Goal: Information Seeking & Learning: Learn about a topic

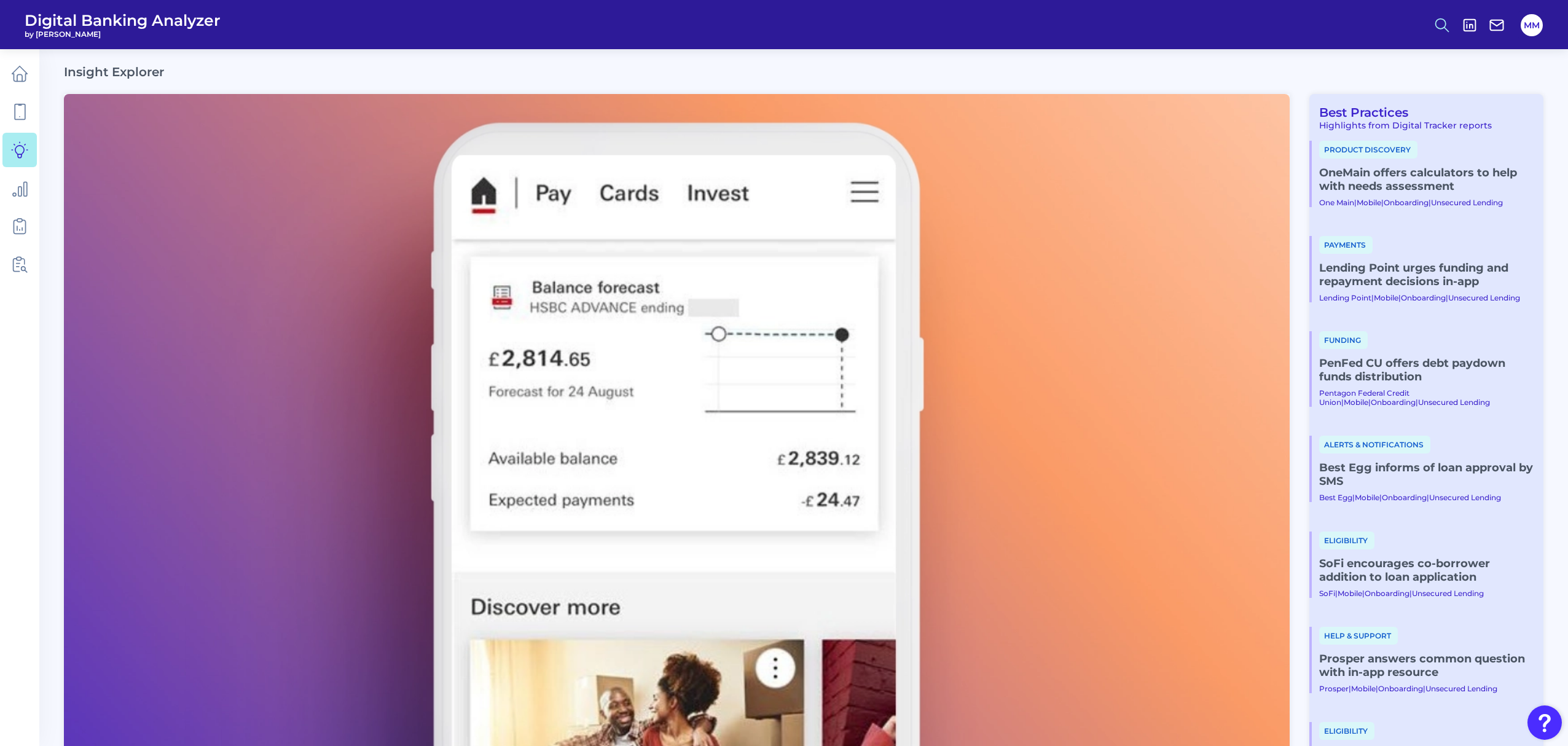
click at [1445, 28] on line at bounding box center [1446, 29] width 4 height 4
click at [1369, 94] on button "Feature Explorer Search" at bounding box center [1381, 89] width 148 height 31
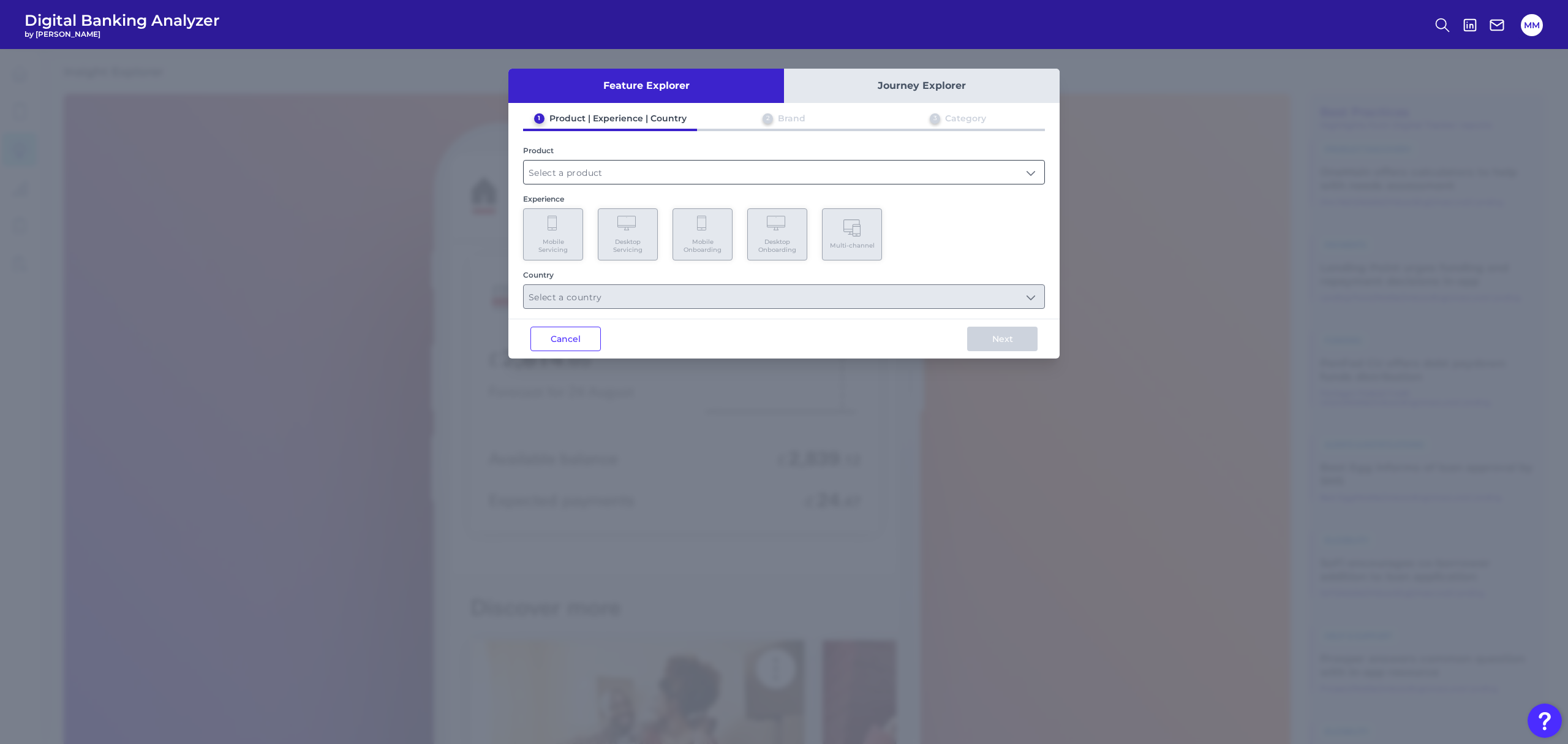
click at [797, 181] on input "text" at bounding box center [784, 173] width 520 height 23
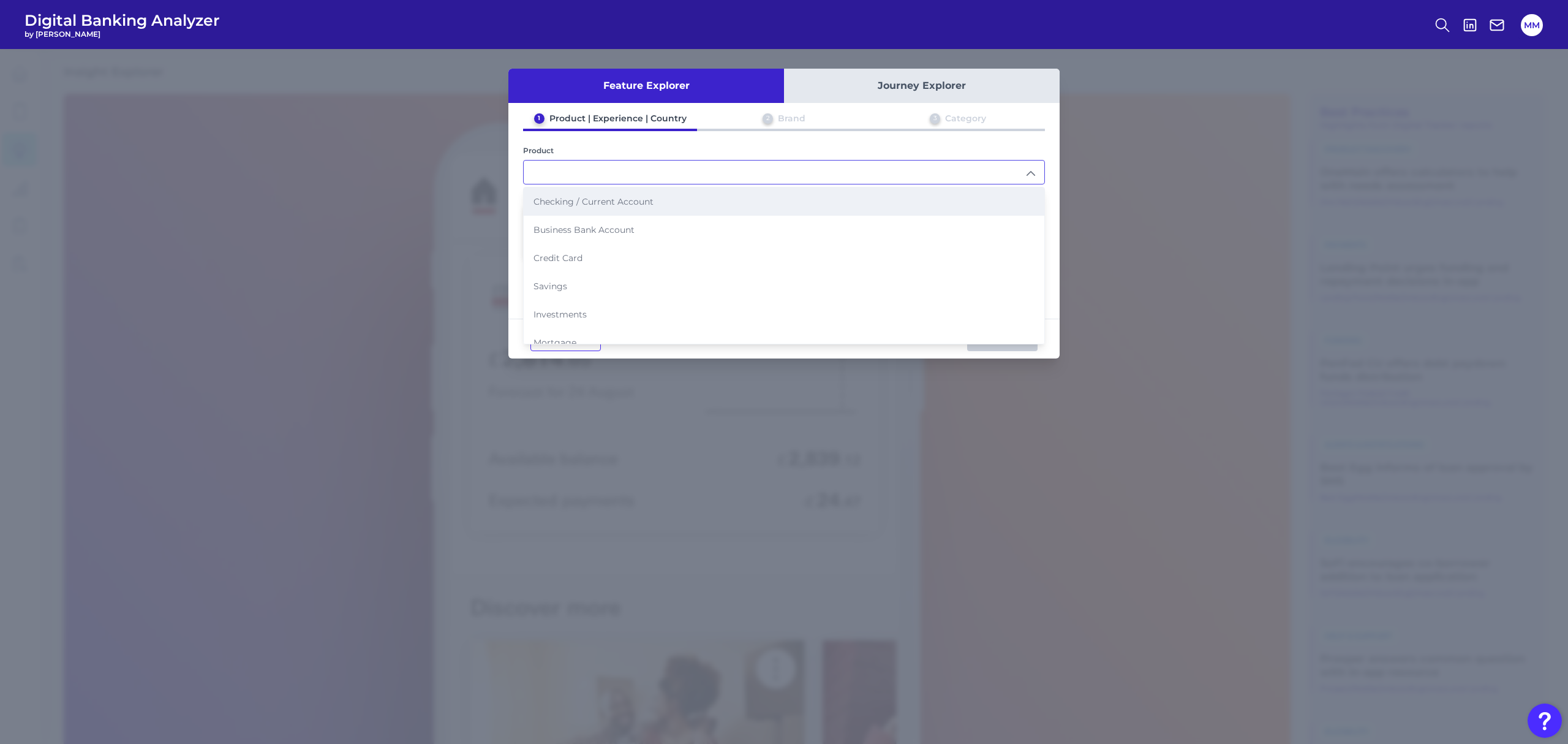
click at [708, 202] on li "Checking / Current Account" at bounding box center [784, 200] width 520 height 28
type input "Checking / Current Account"
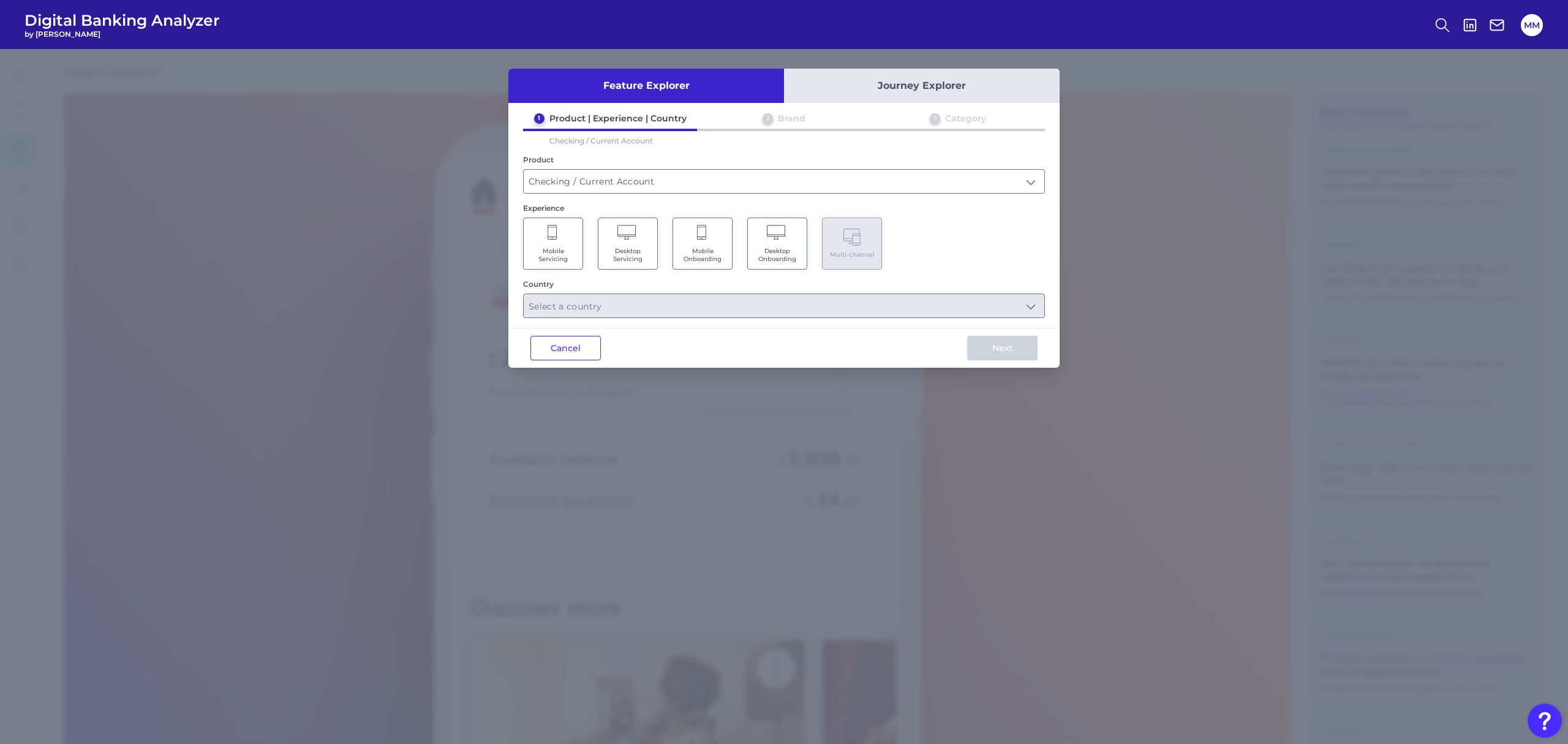
click at [559, 254] on span "Mobile Servicing" at bounding box center [553, 254] width 46 height 16
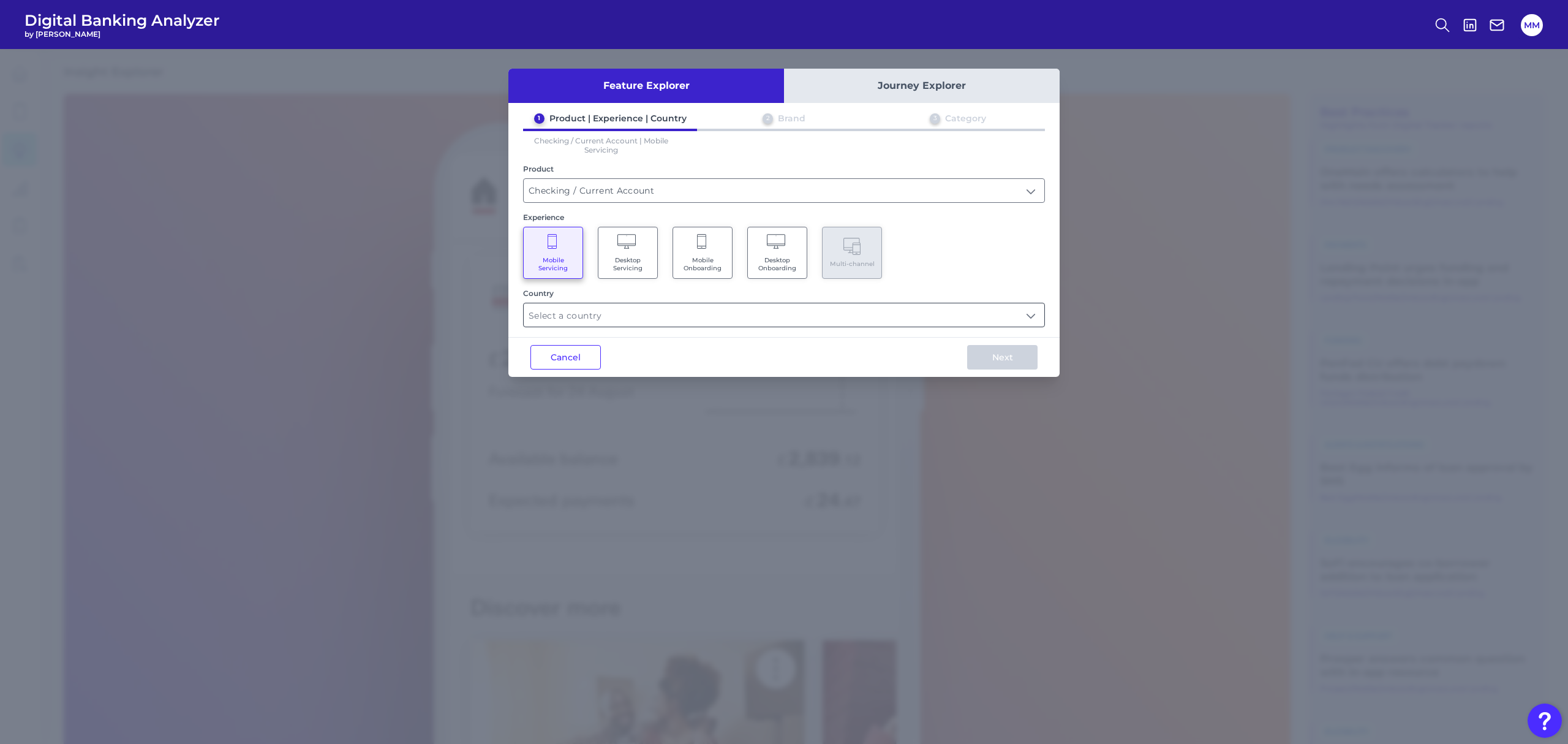
click at [610, 320] on input "text" at bounding box center [784, 315] width 520 height 23
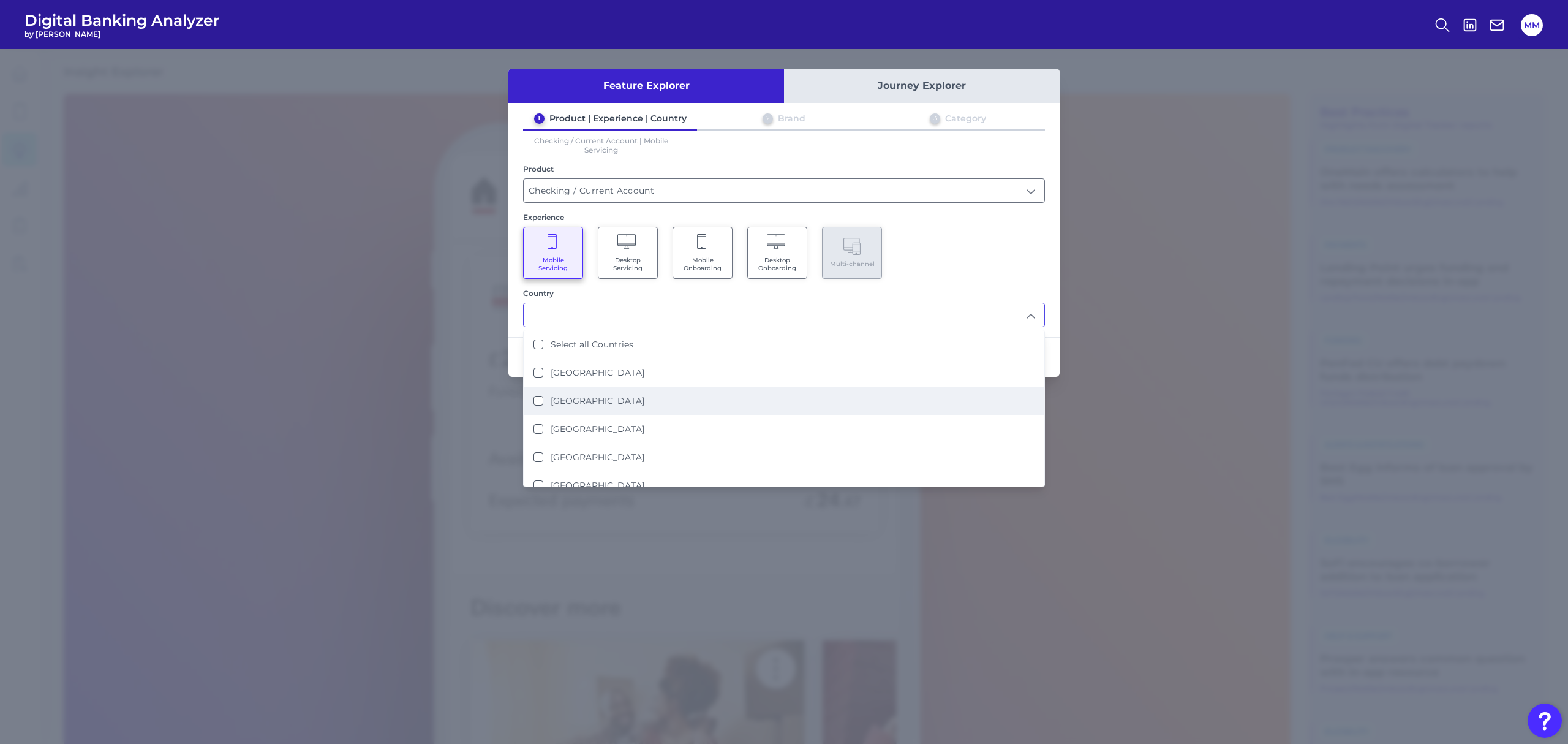
click at [589, 398] on label "[GEOGRAPHIC_DATA]" at bounding box center [597, 400] width 93 height 11
type input "[GEOGRAPHIC_DATA]"
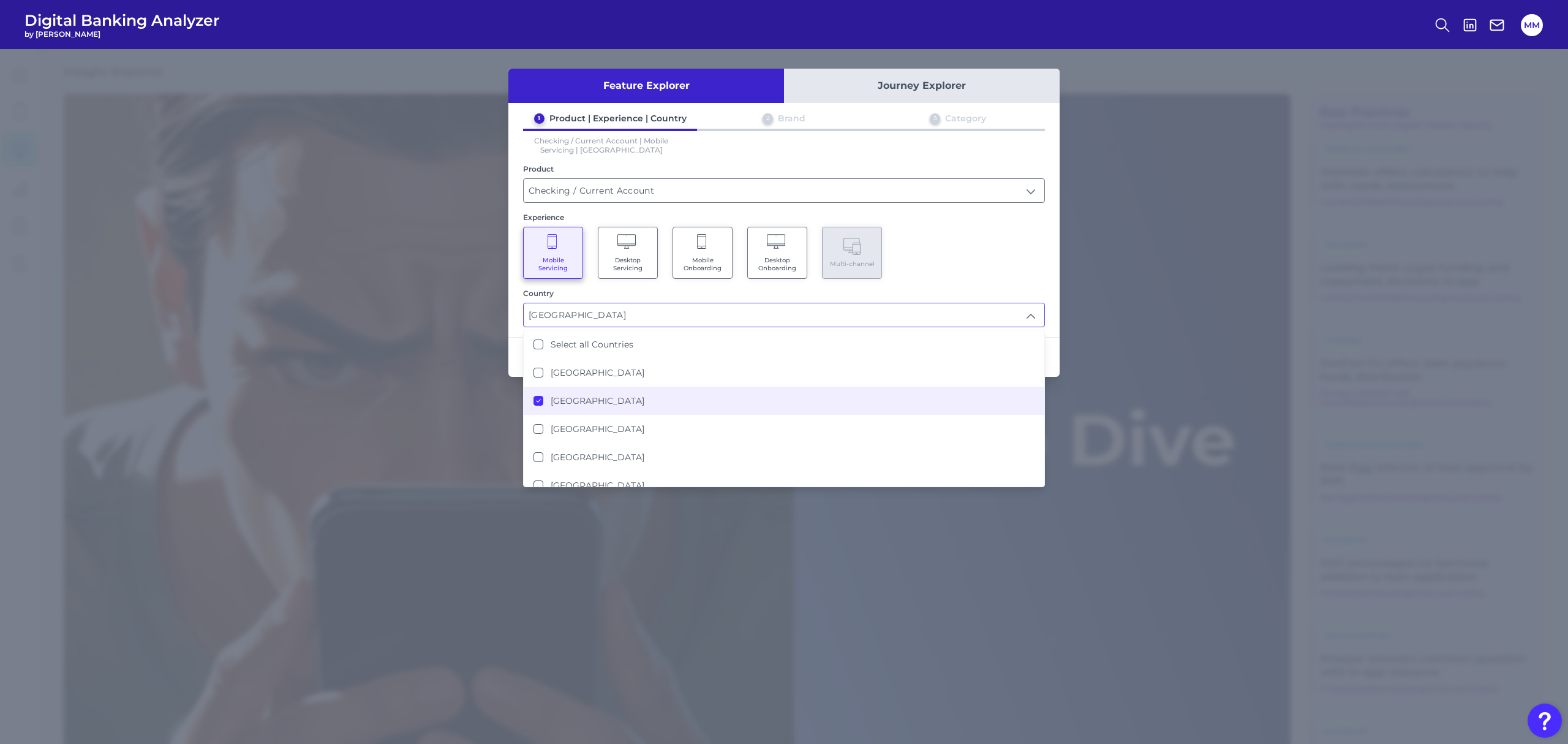
click at [964, 249] on div "Mobile Servicing Desktop Servicing Mobile Onboarding Desktop Onboarding Multi-c…" at bounding box center [784, 252] width 522 height 52
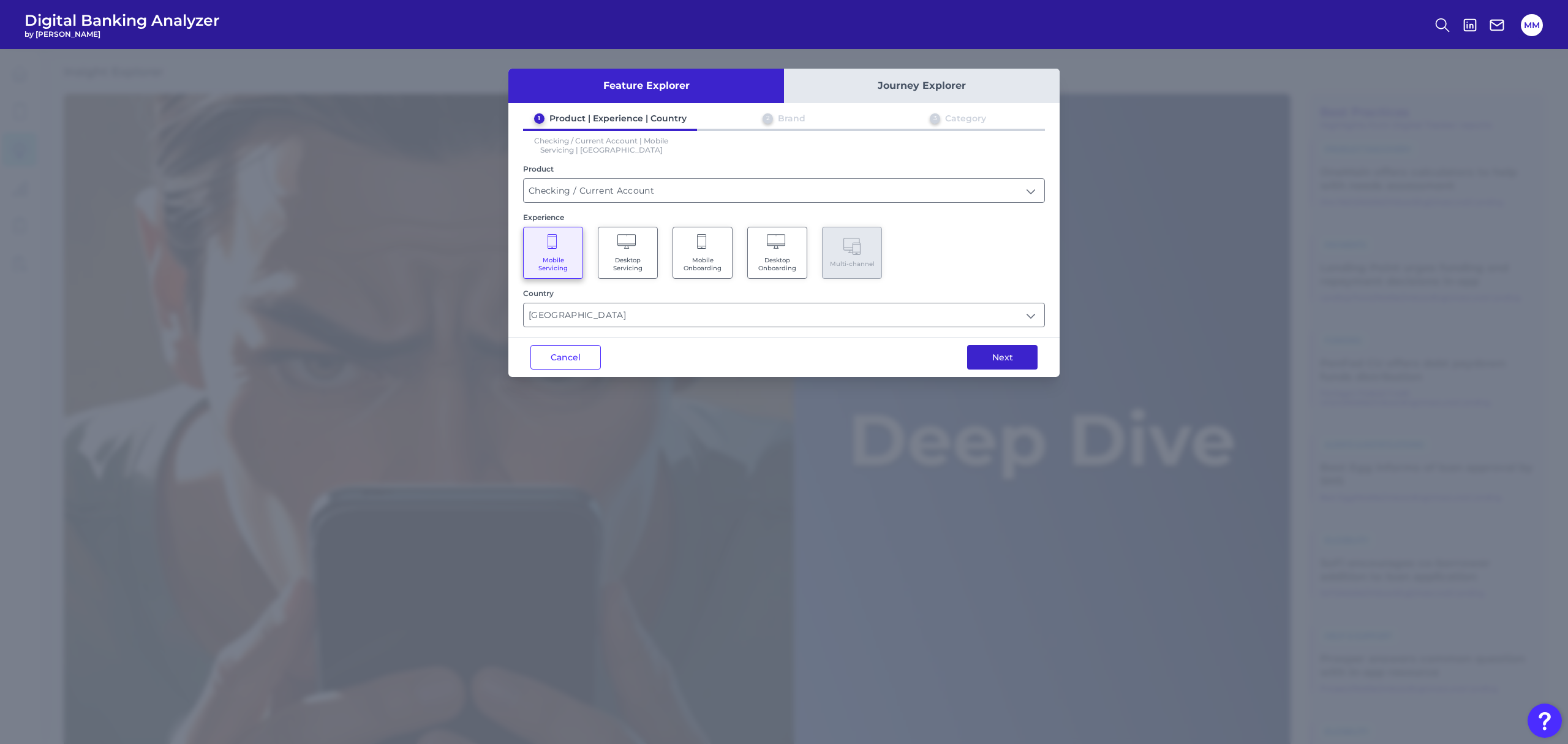
click at [988, 351] on button "Next" at bounding box center [1002, 357] width 70 height 24
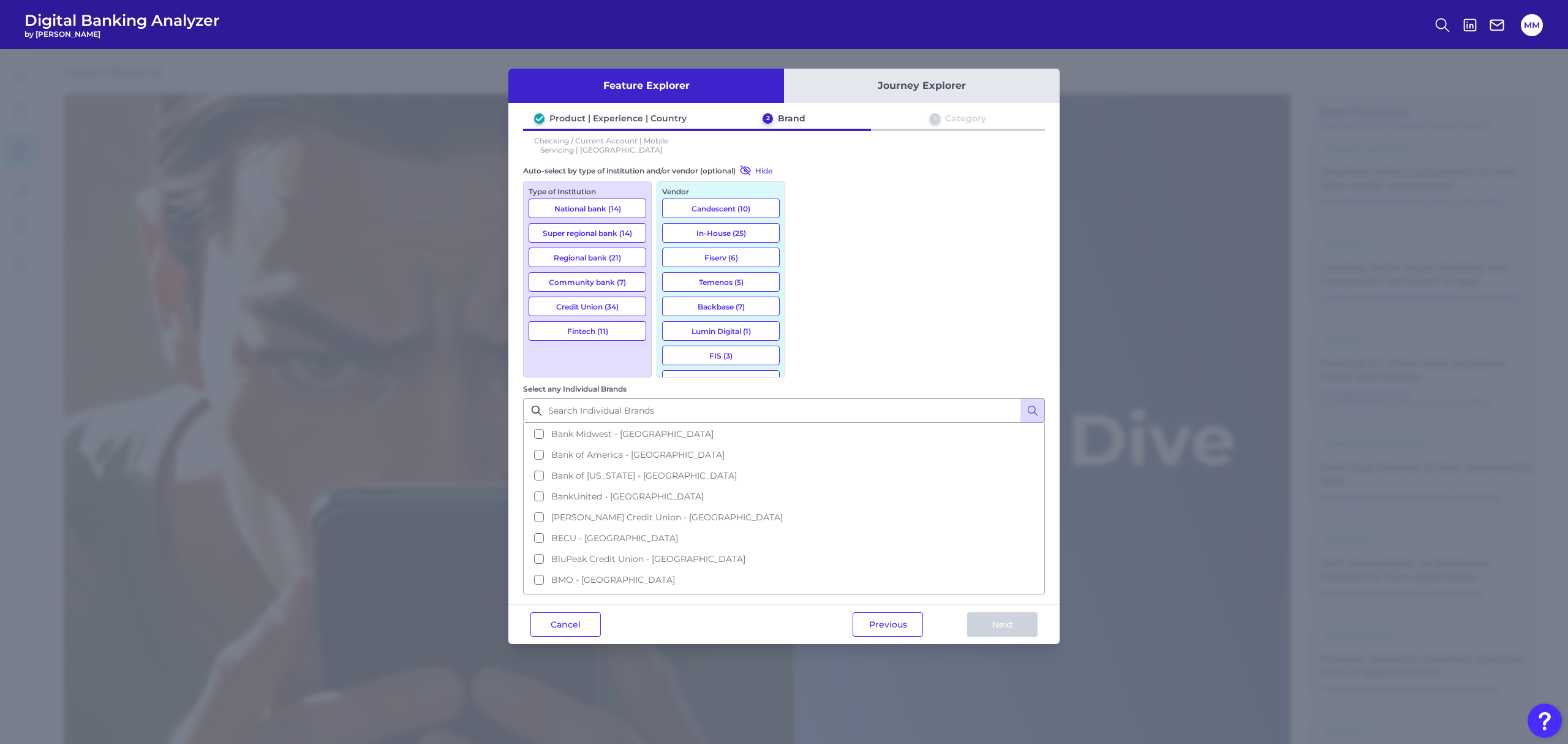
scroll to position [187, 0]
click at [678, 532] on span "BECU - [GEOGRAPHIC_DATA]" at bounding box center [615, 537] width 127 height 11
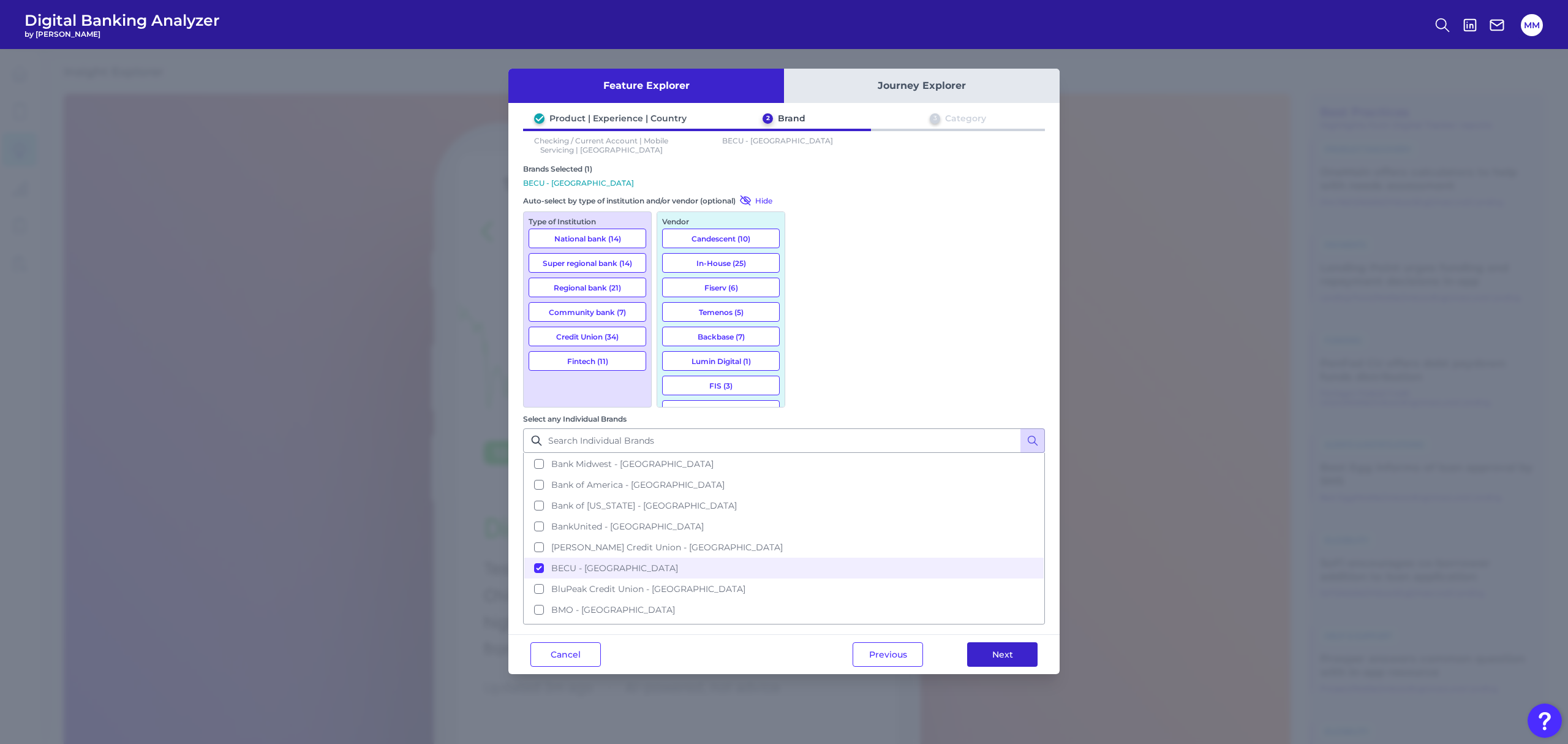
click at [1023, 642] on button "Next" at bounding box center [1002, 653] width 70 height 24
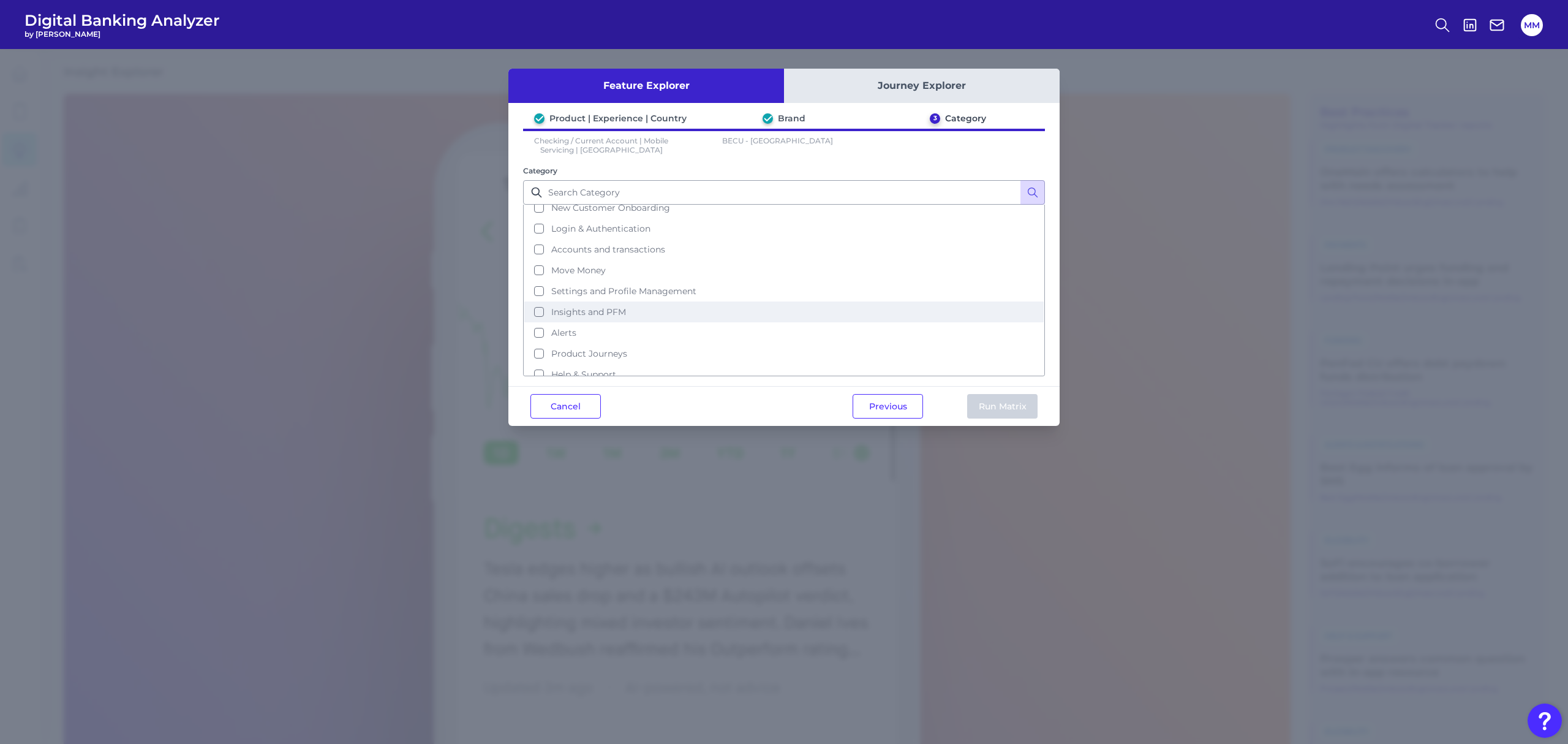
scroll to position [55, 0]
click at [555, 324] on span "Alerts" at bounding box center [564, 327] width 25 height 11
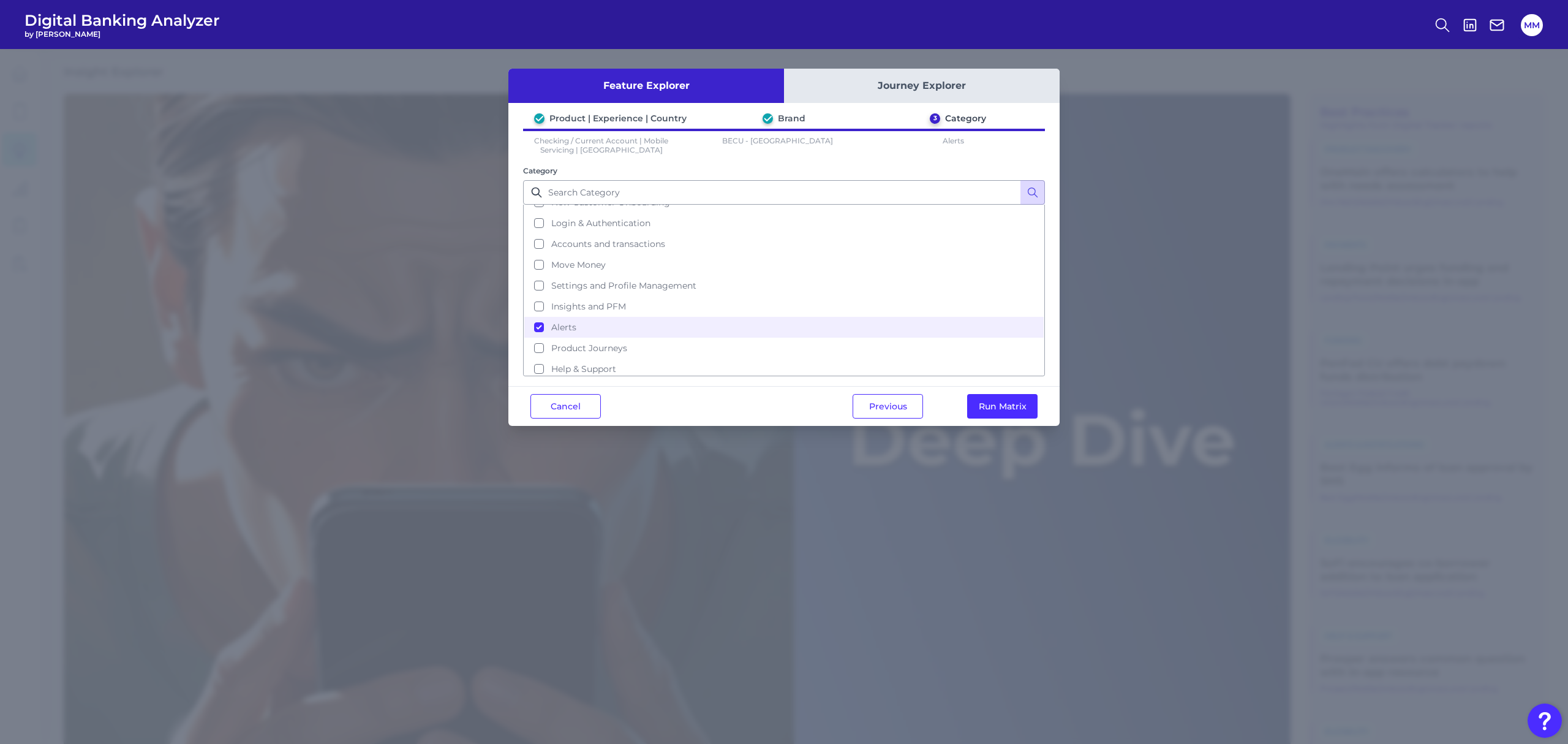
click at [1093, 285] on div "Feature Explorer Journey Explorer Product | Experience | Country Brand 3 Catego…" at bounding box center [784, 396] width 1568 height 695
click at [591, 262] on span "Move Money" at bounding box center [578, 264] width 55 height 11
click at [994, 405] on button "Run Matrix" at bounding box center [1002, 406] width 70 height 24
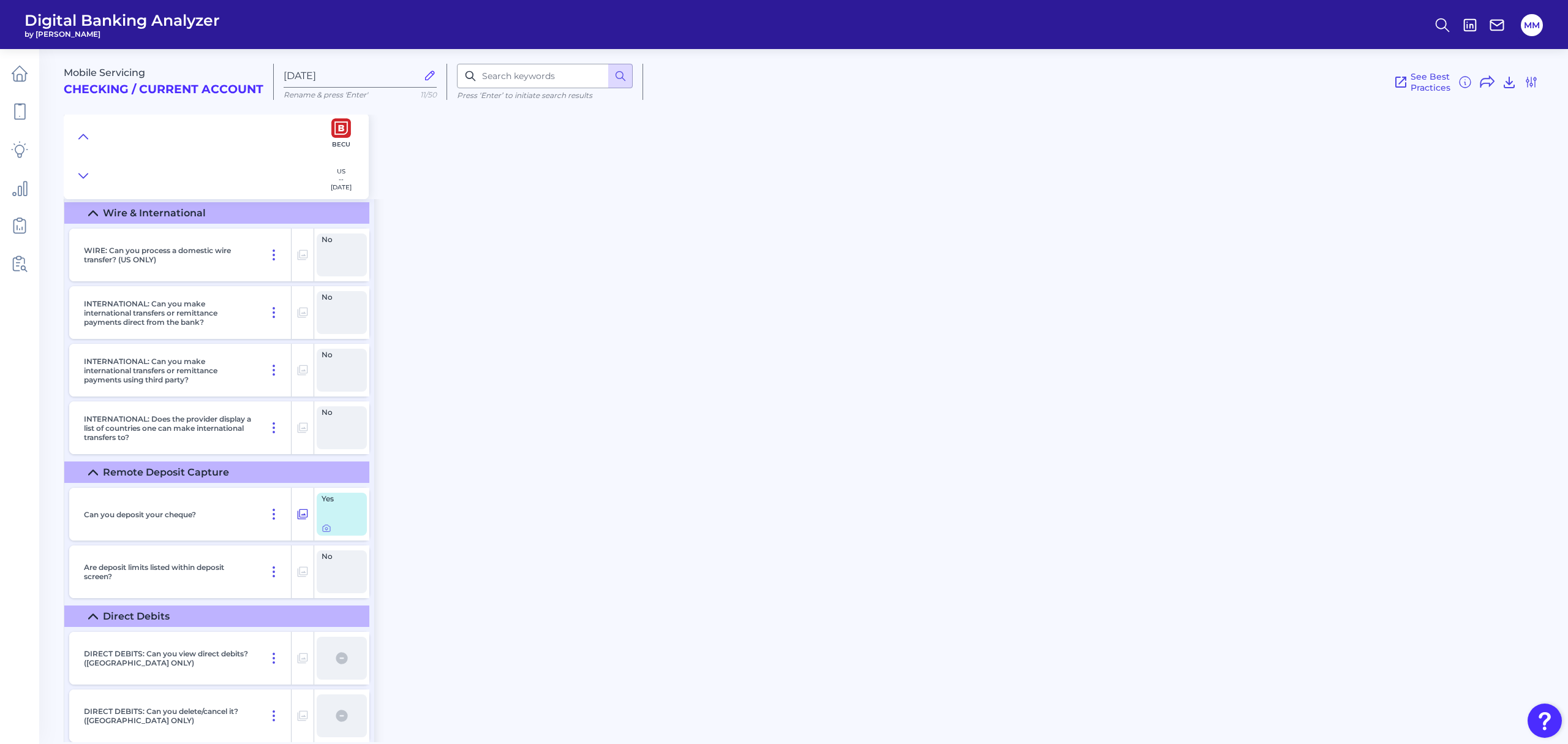
scroll to position [3691, 0]
click at [335, 430] on div "No" at bounding box center [342, 427] width 50 height 42
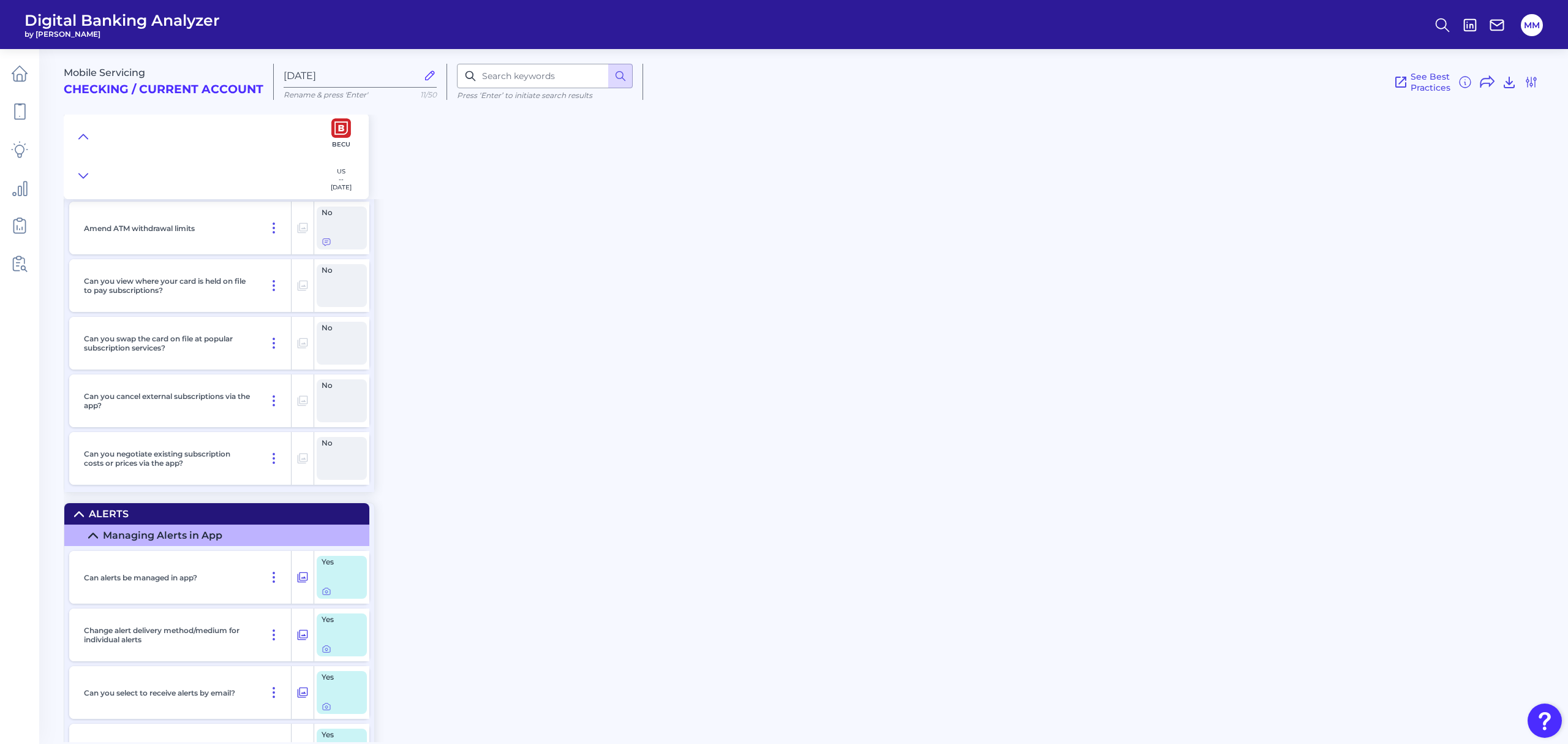
scroll to position [5472, 0]
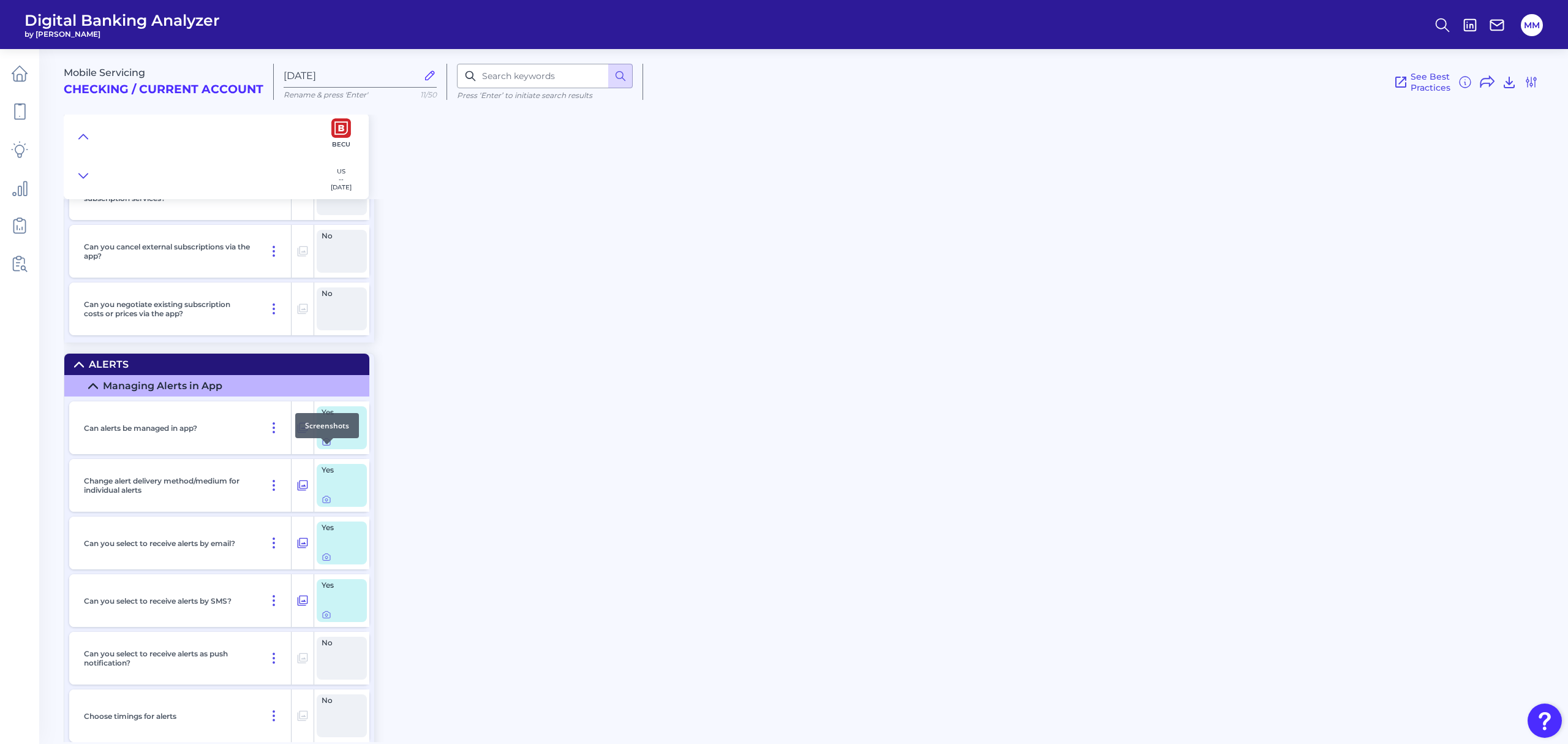
click at [326, 446] on icon at bounding box center [327, 441] width 10 height 10
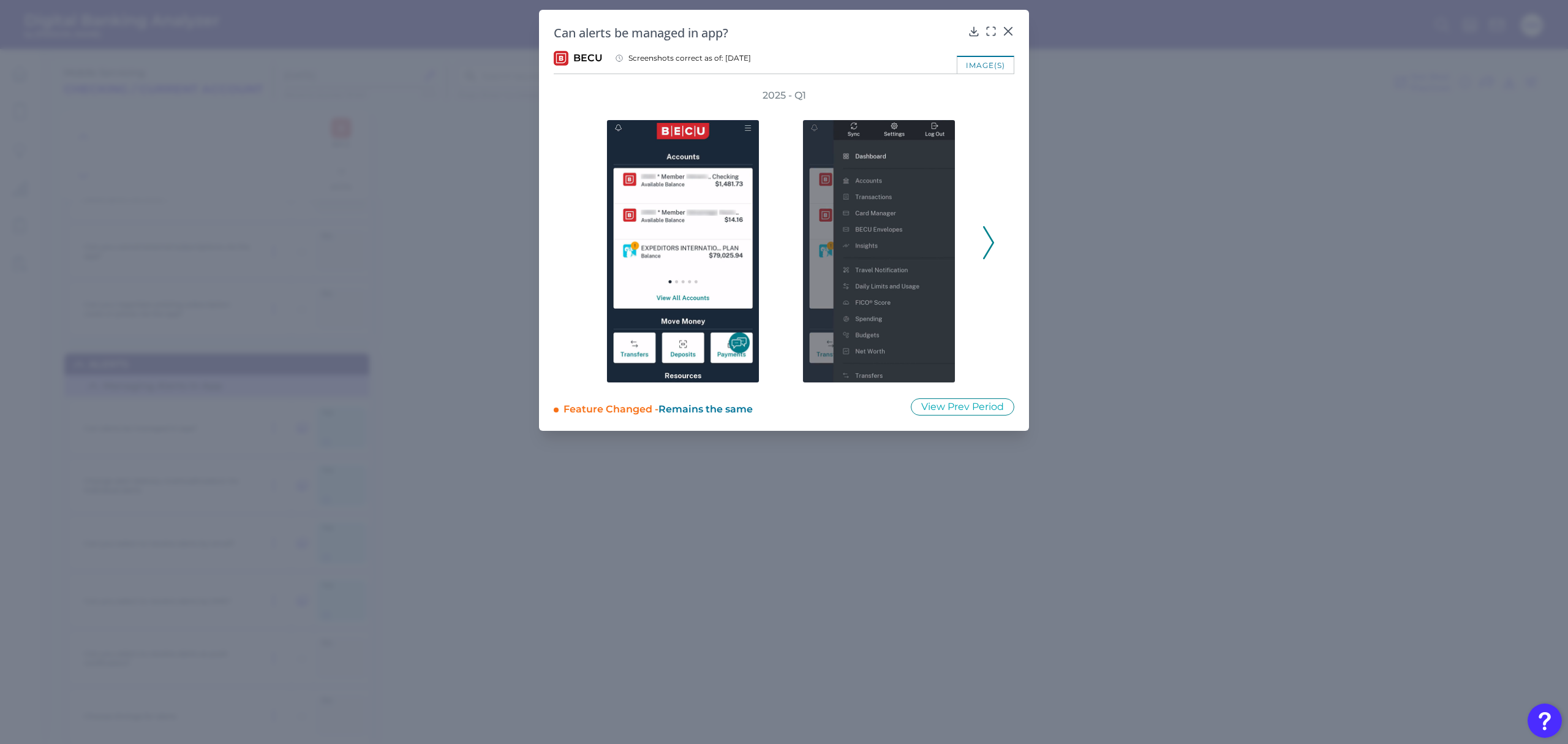
click at [989, 241] on icon at bounding box center [988, 243] width 11 height 33
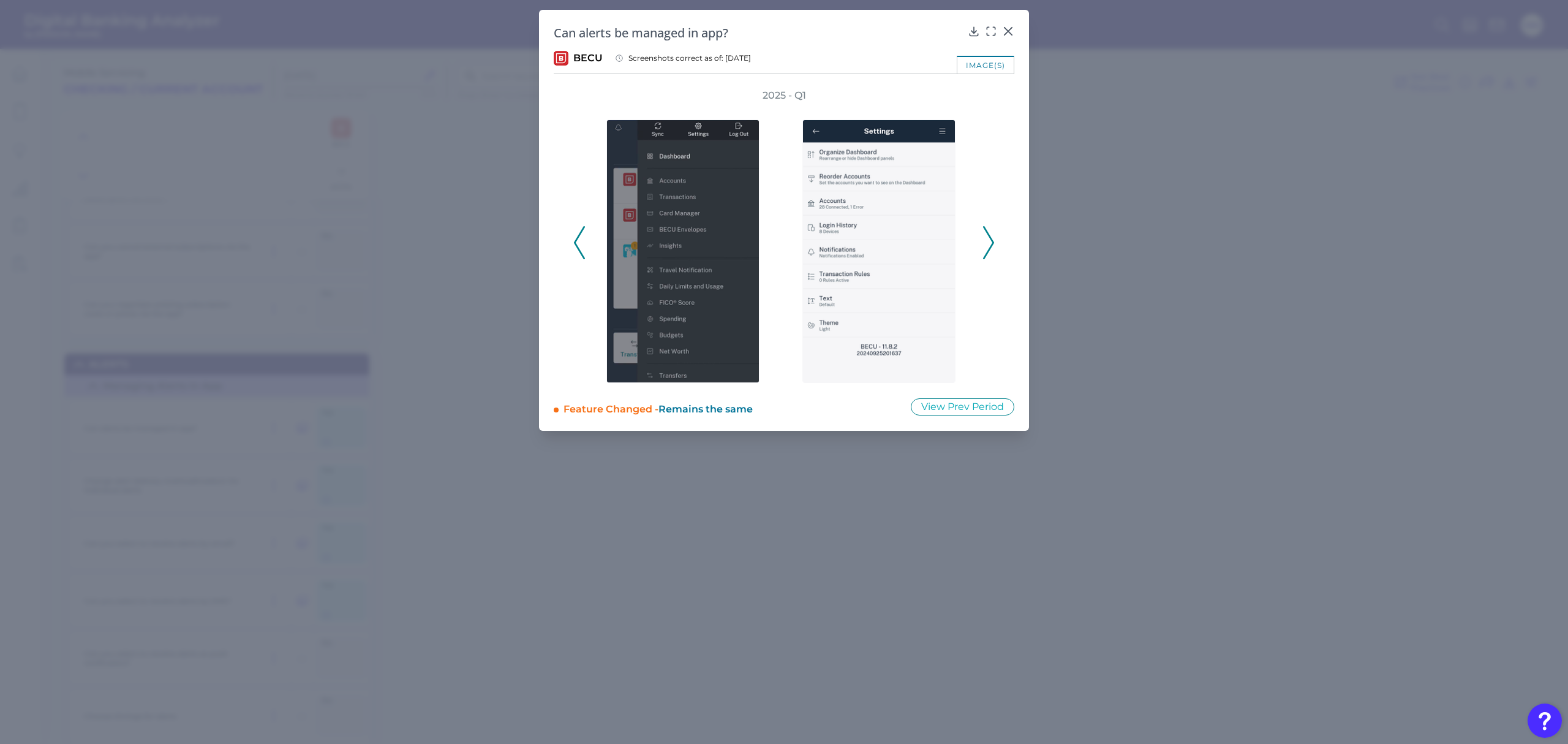
click at [989, 241] on icon at bounding box center [988, 243] width 11 height 33
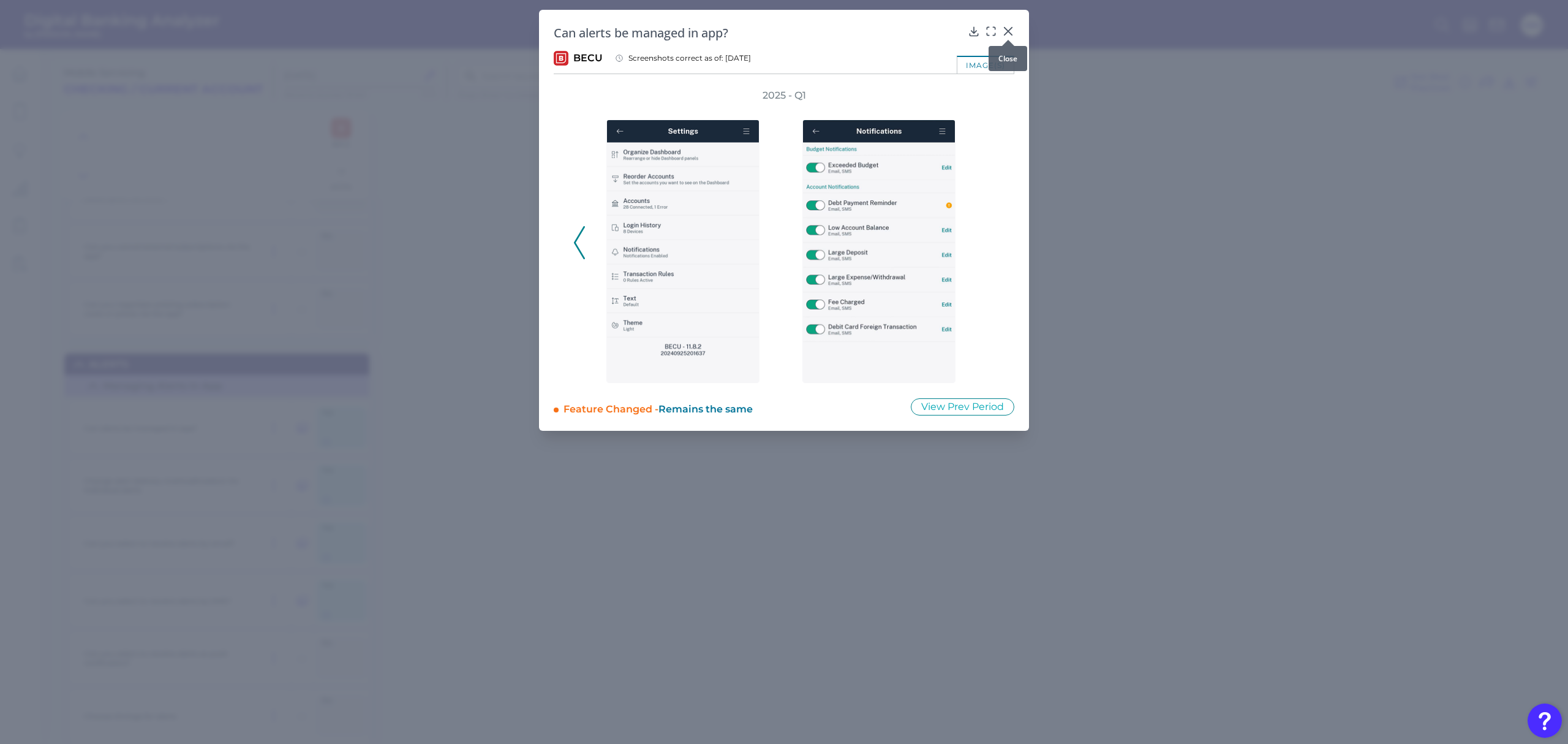
click at [1011, 32] on icon at bounding box center [1008, 31] width 13 height 13
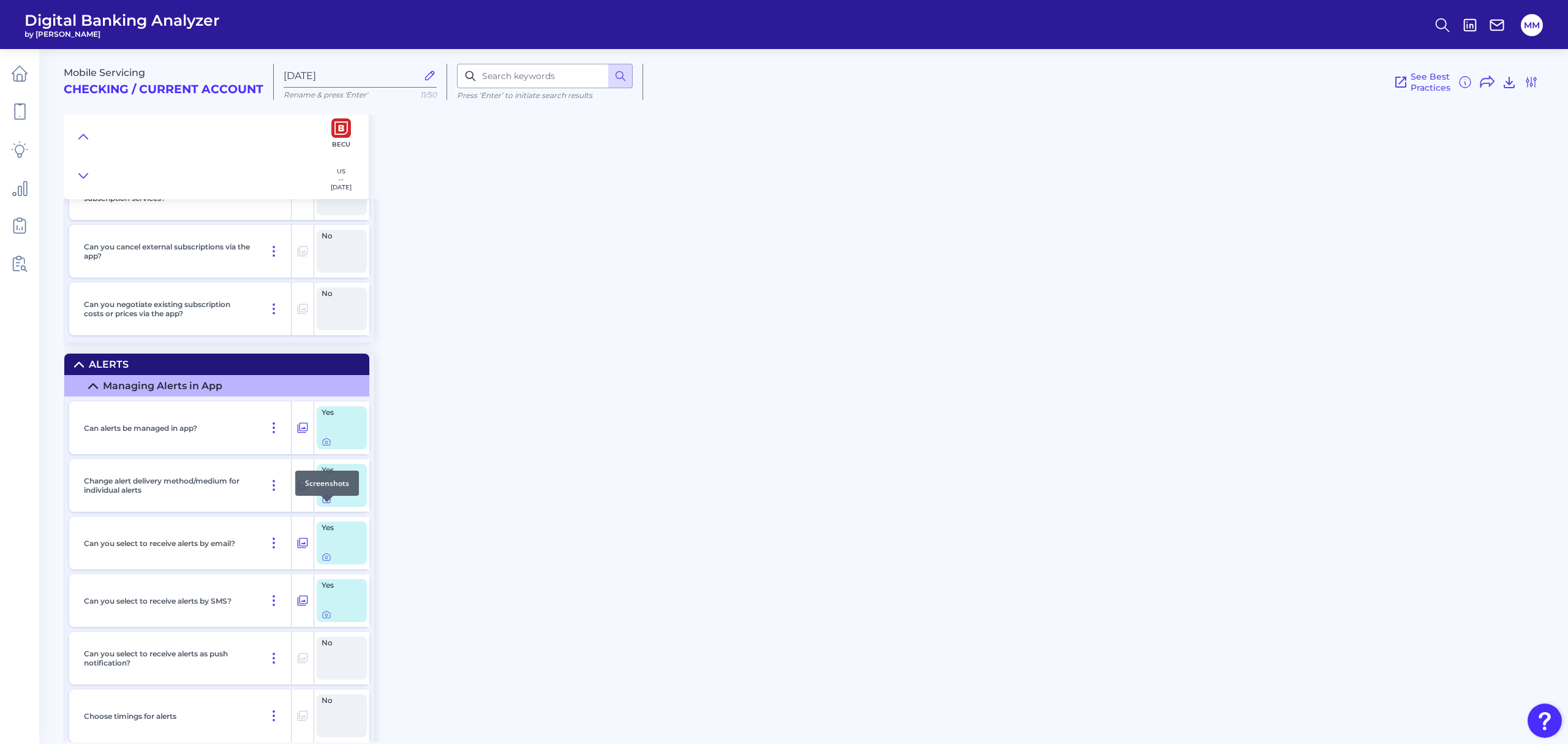
click at [325, 504] on icon at bounding box center [327, 499] width 10 height 10
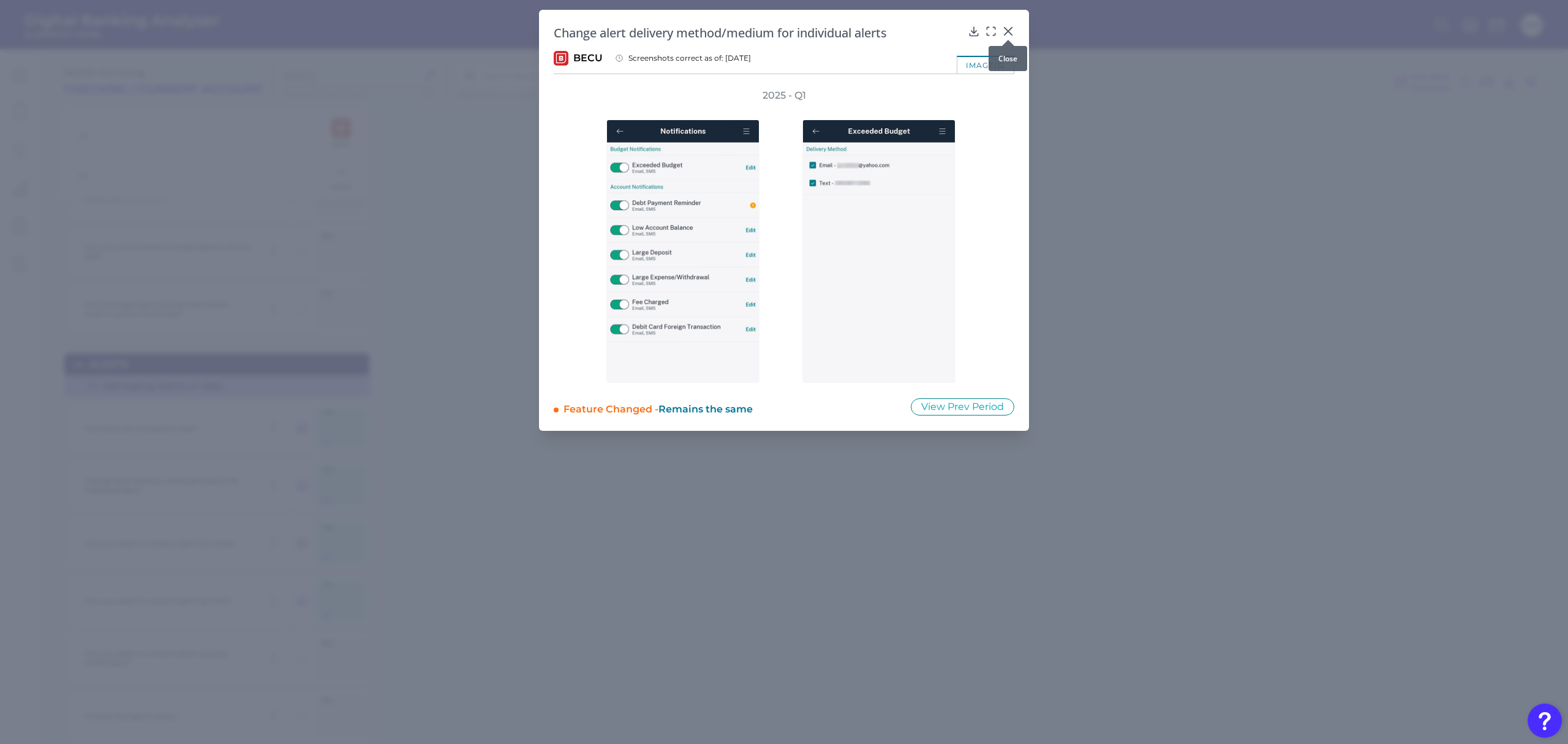
click at [1008, 31] on icon at bounding box center [1008, 32] width 8 height 8
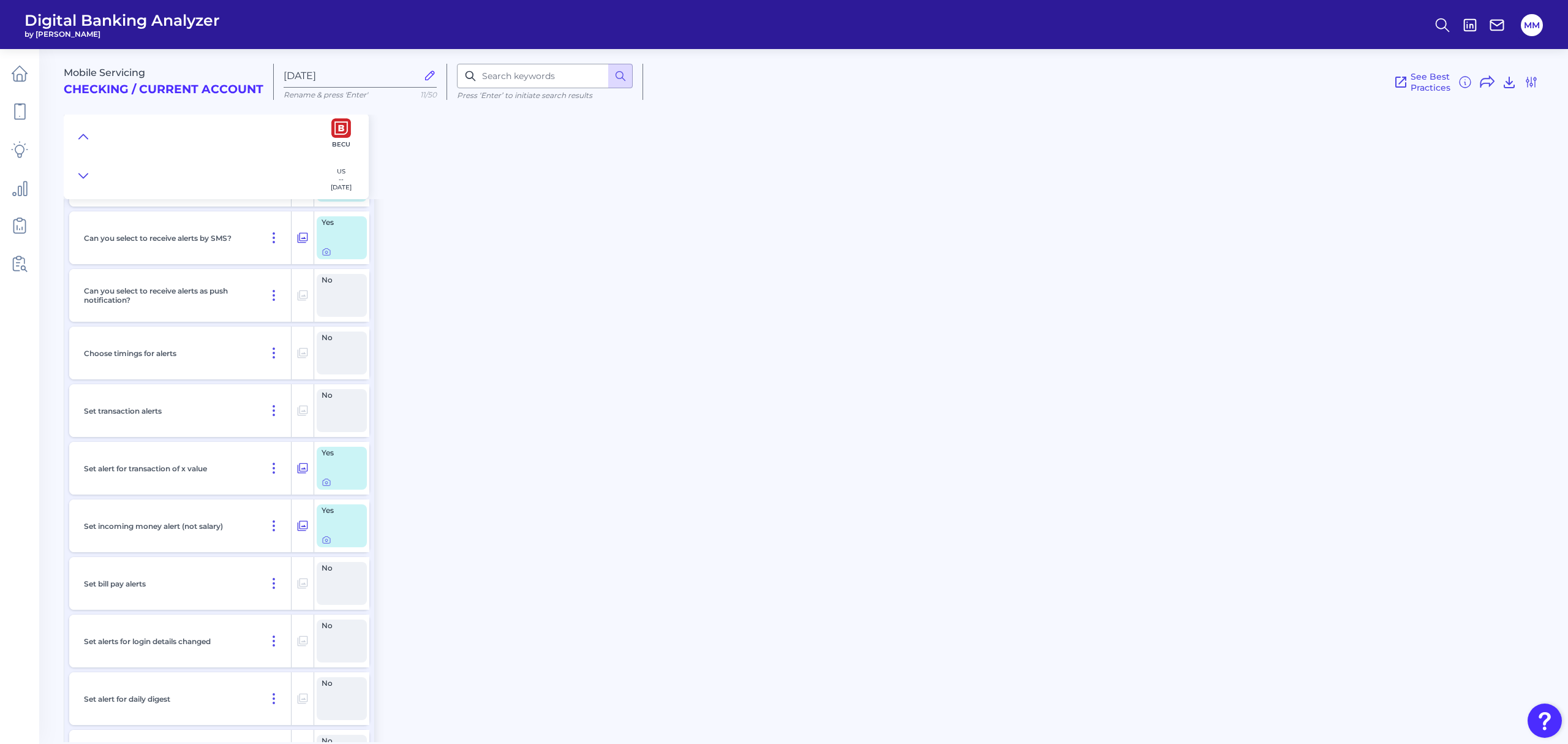
scroll to position [5835, 0]
click at [324, 487] on icon at bounding box center [327, 482] width 10 height 10
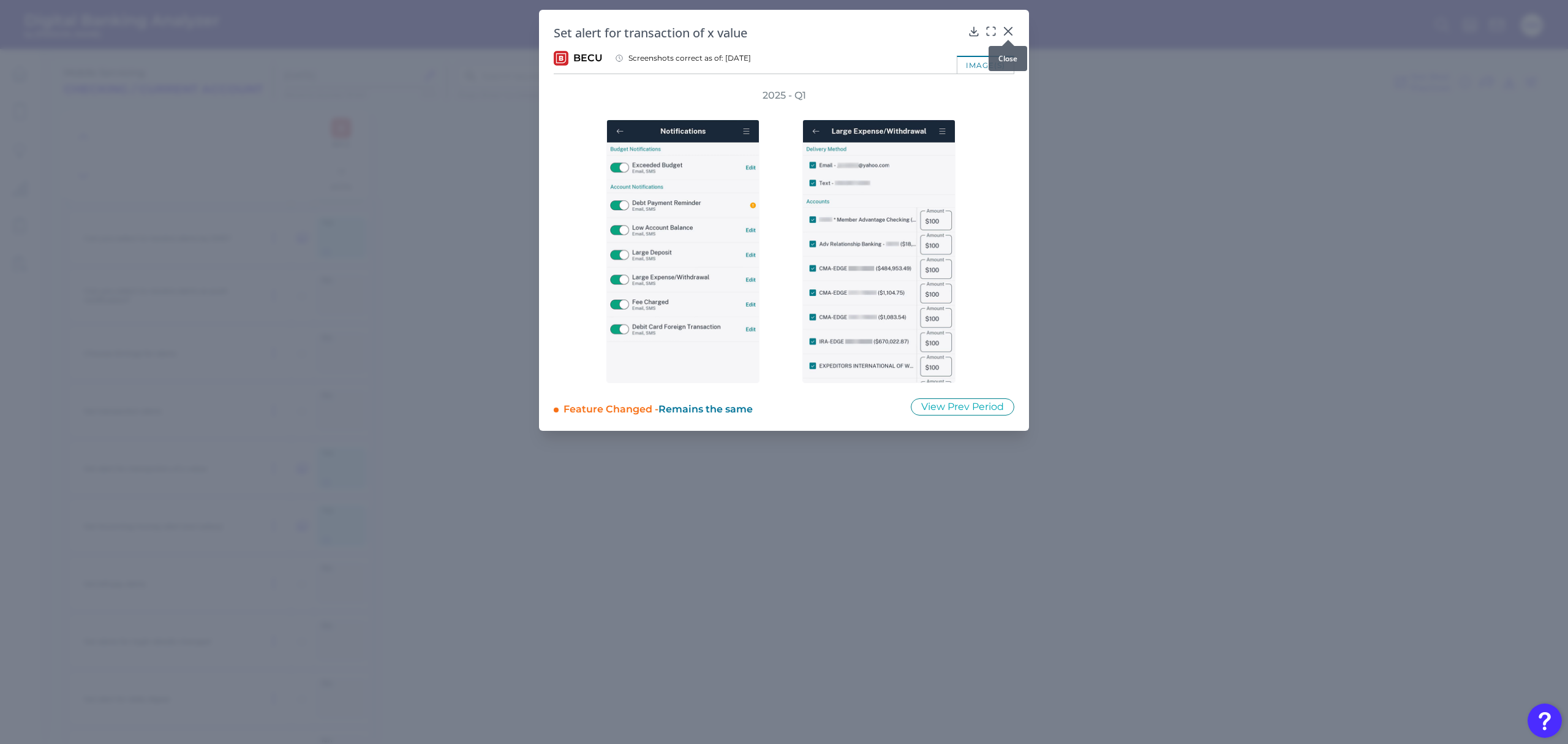
click at [1009, 30] on icon at bounding box center [1008, 32] width 8 height 8
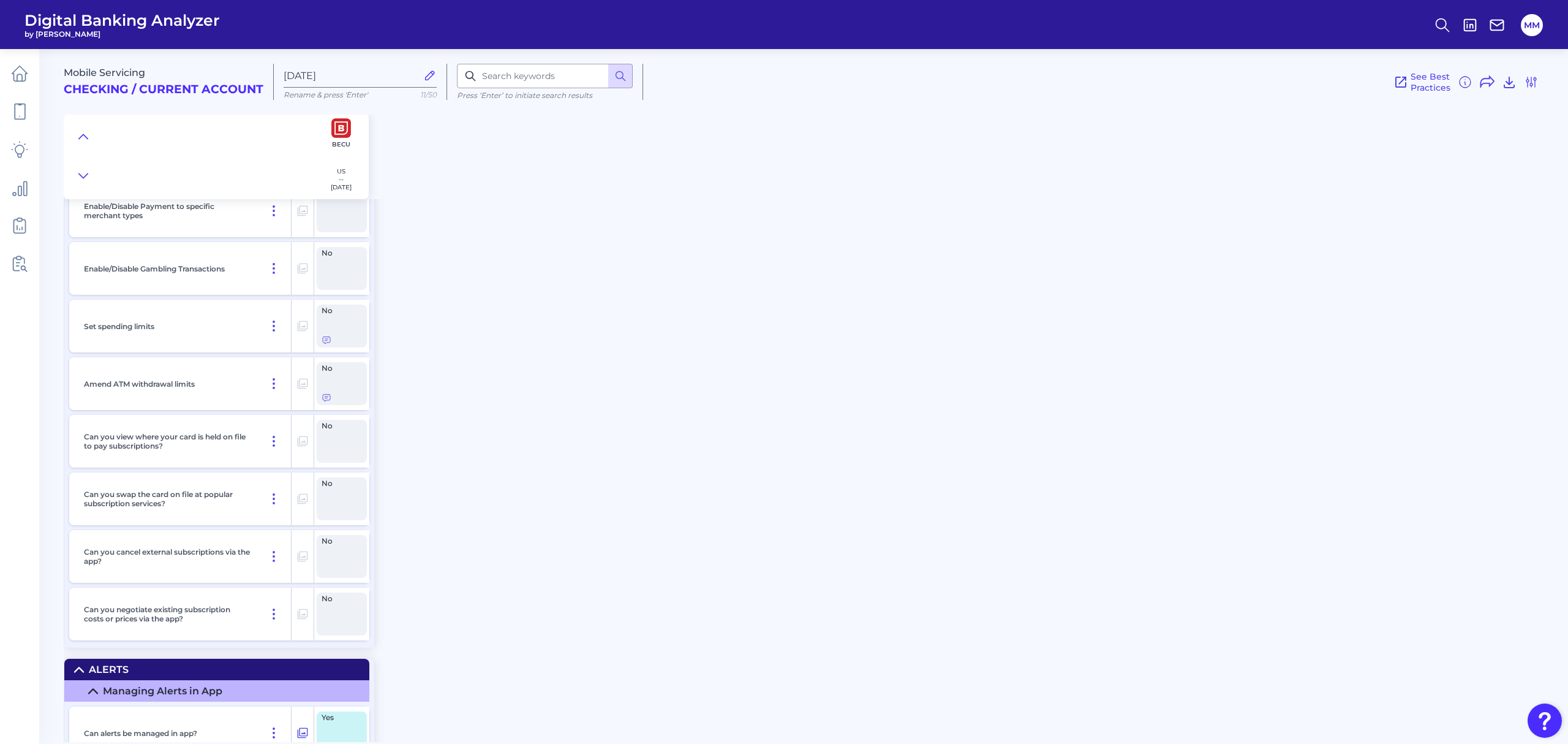
scroll to position [5160, 0]
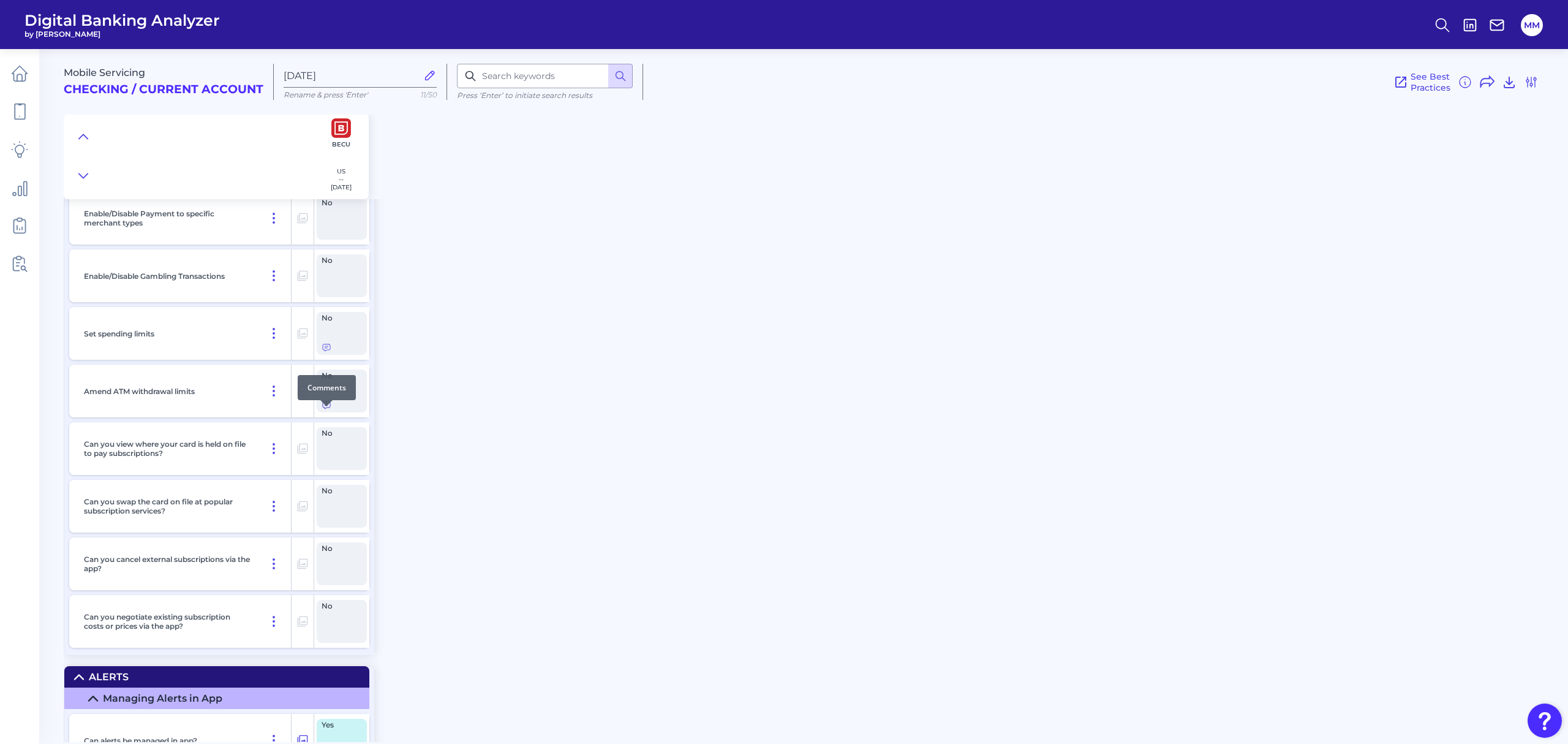
click at [327, 409] on icon at bounding box center [327, 405] width 8 height 7
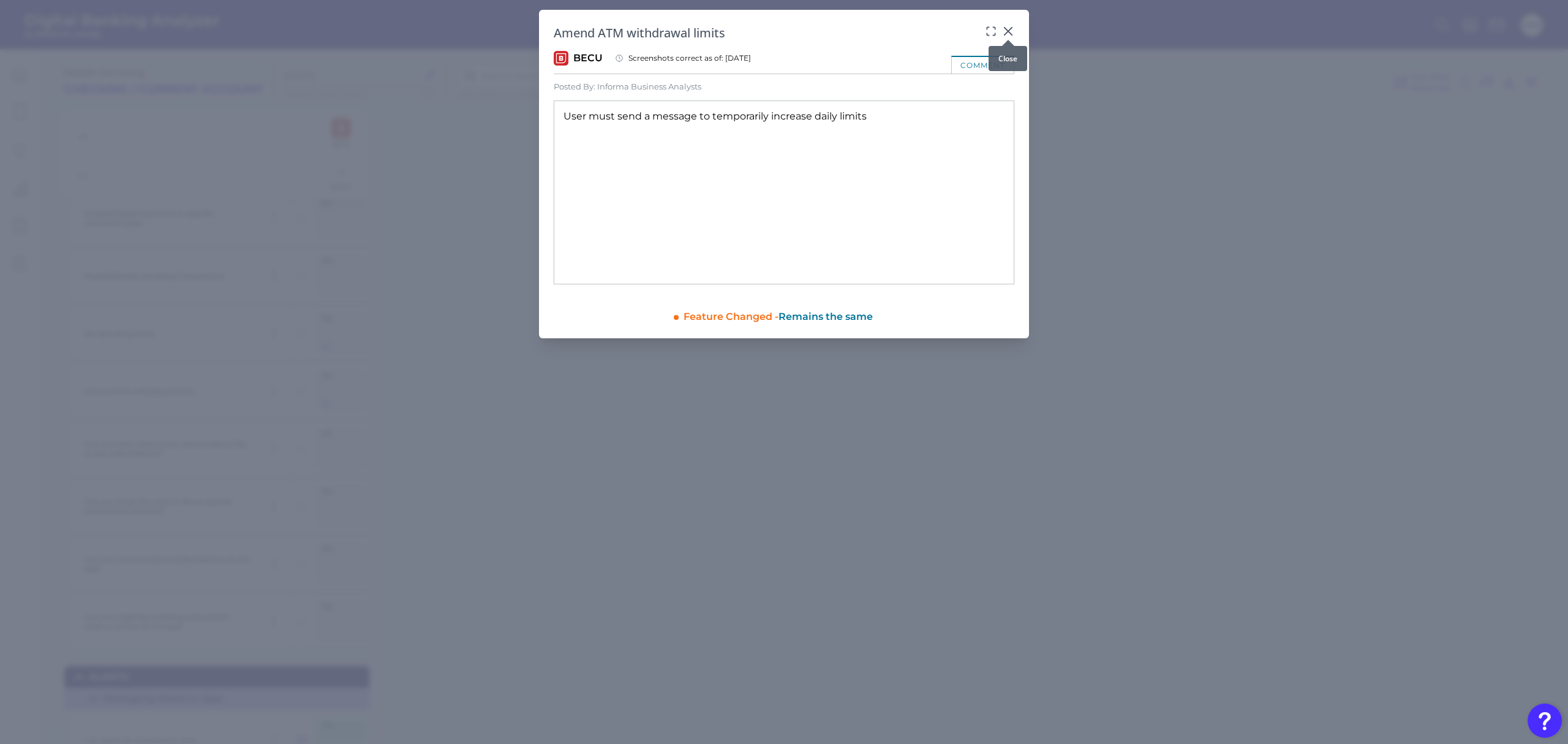
click at [1008, 33] on icon at bounding box center [1008, 32] width 8 height 8
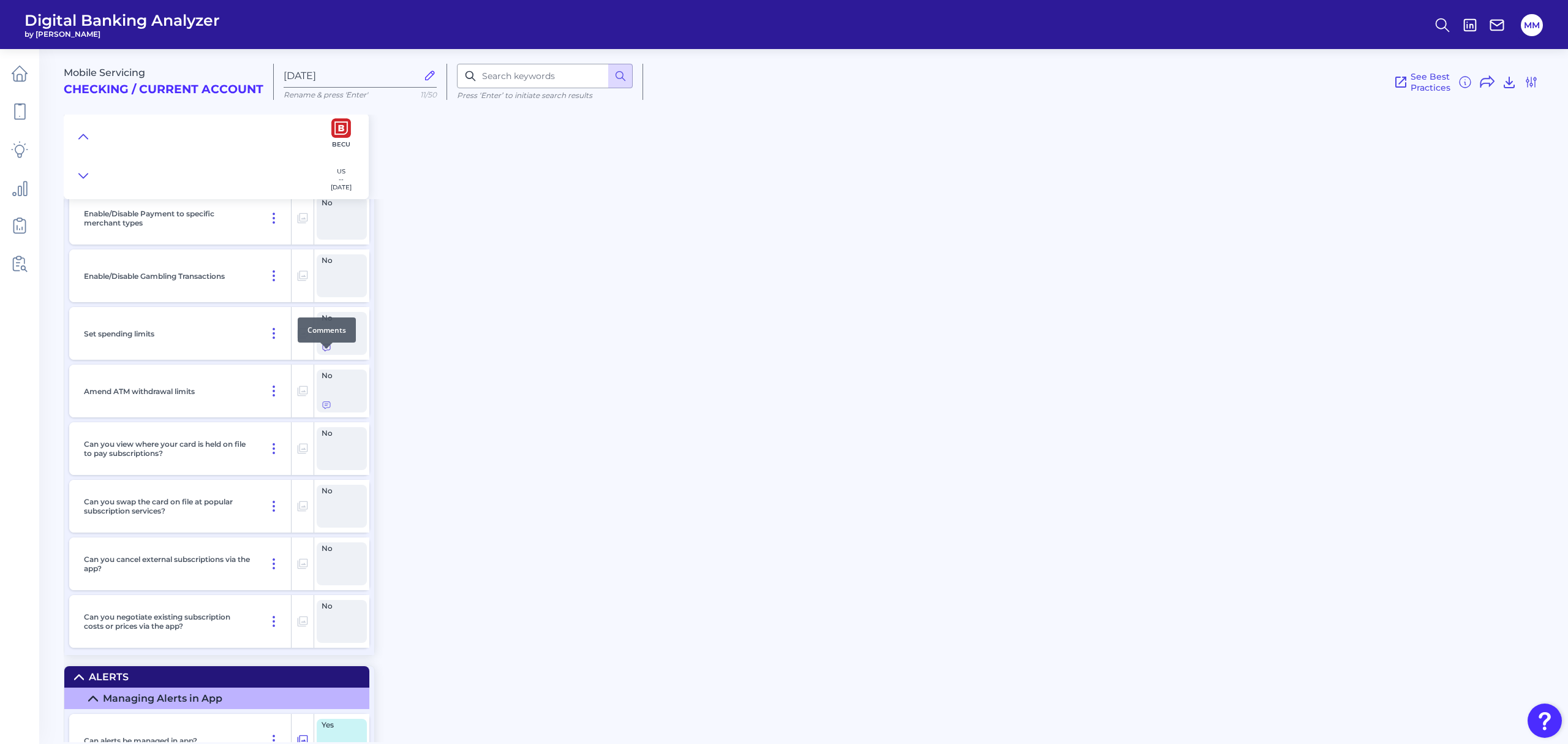
click at [327, 351] on icon at bounding box center [327, 347] width 8 height 7
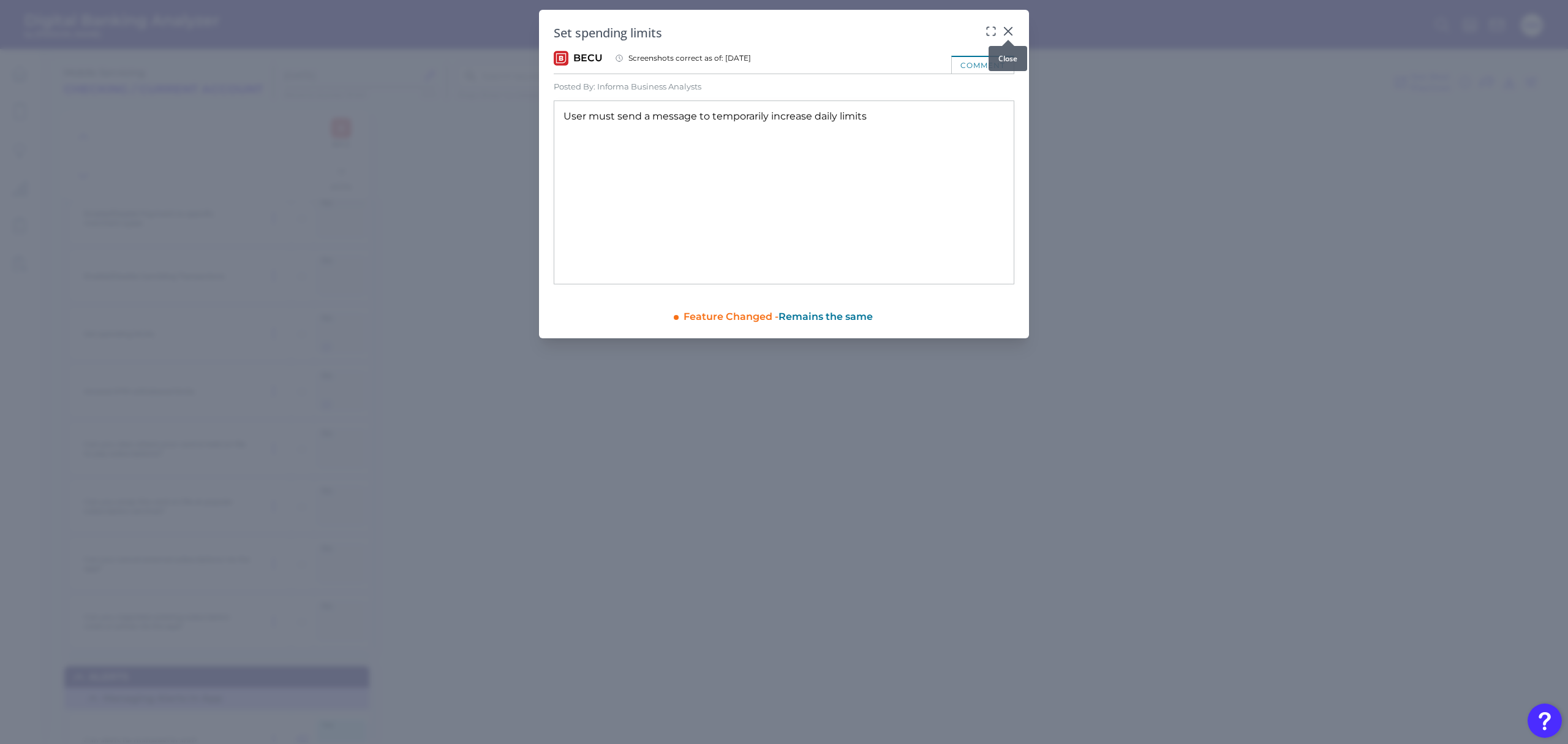
click at [1006, 31] on icon at bounding box center [1008, 31] width 13 height 13
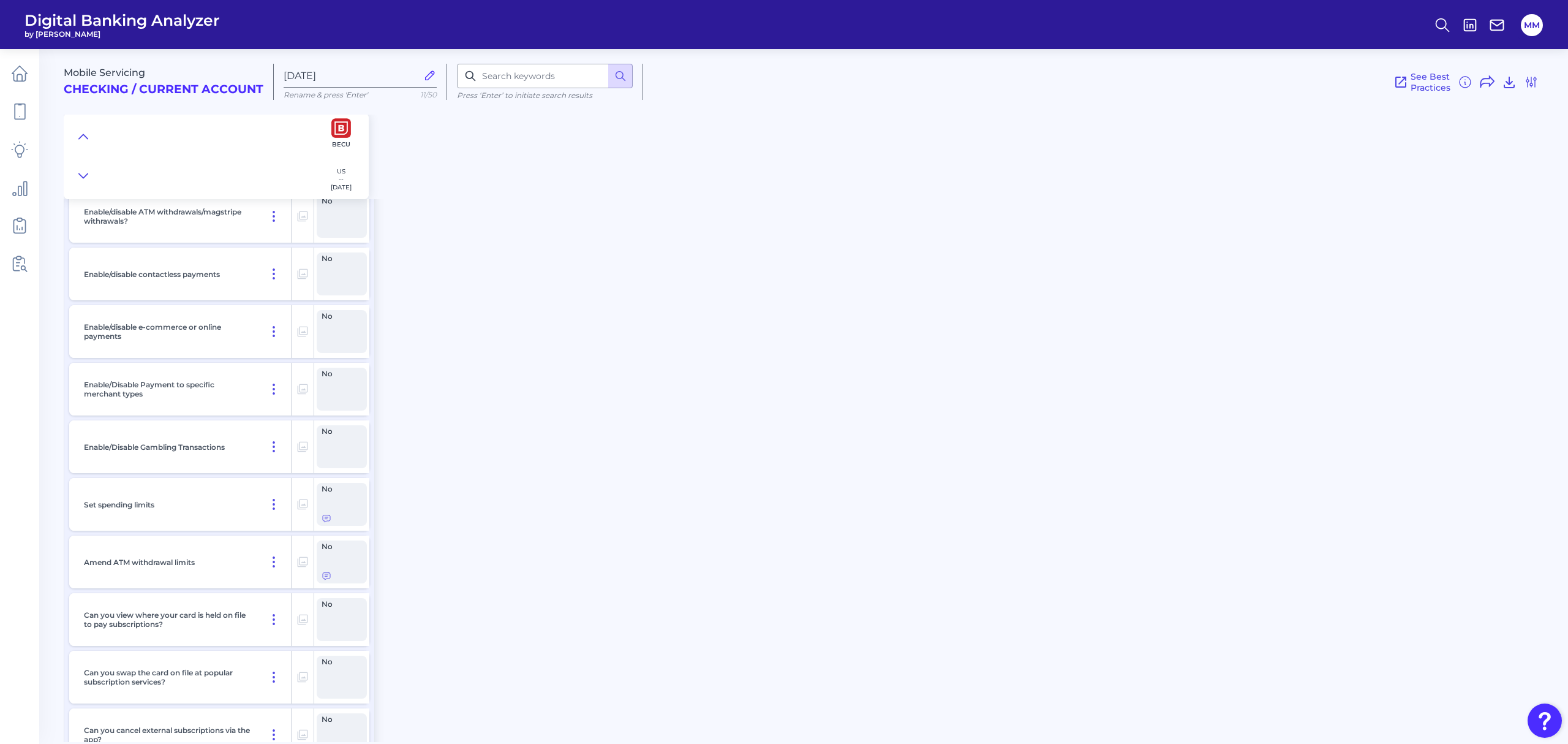
scroll to position [4990, 0]
click at [327, 521] on icon at bounding box center [327, 518] width 8 height 7
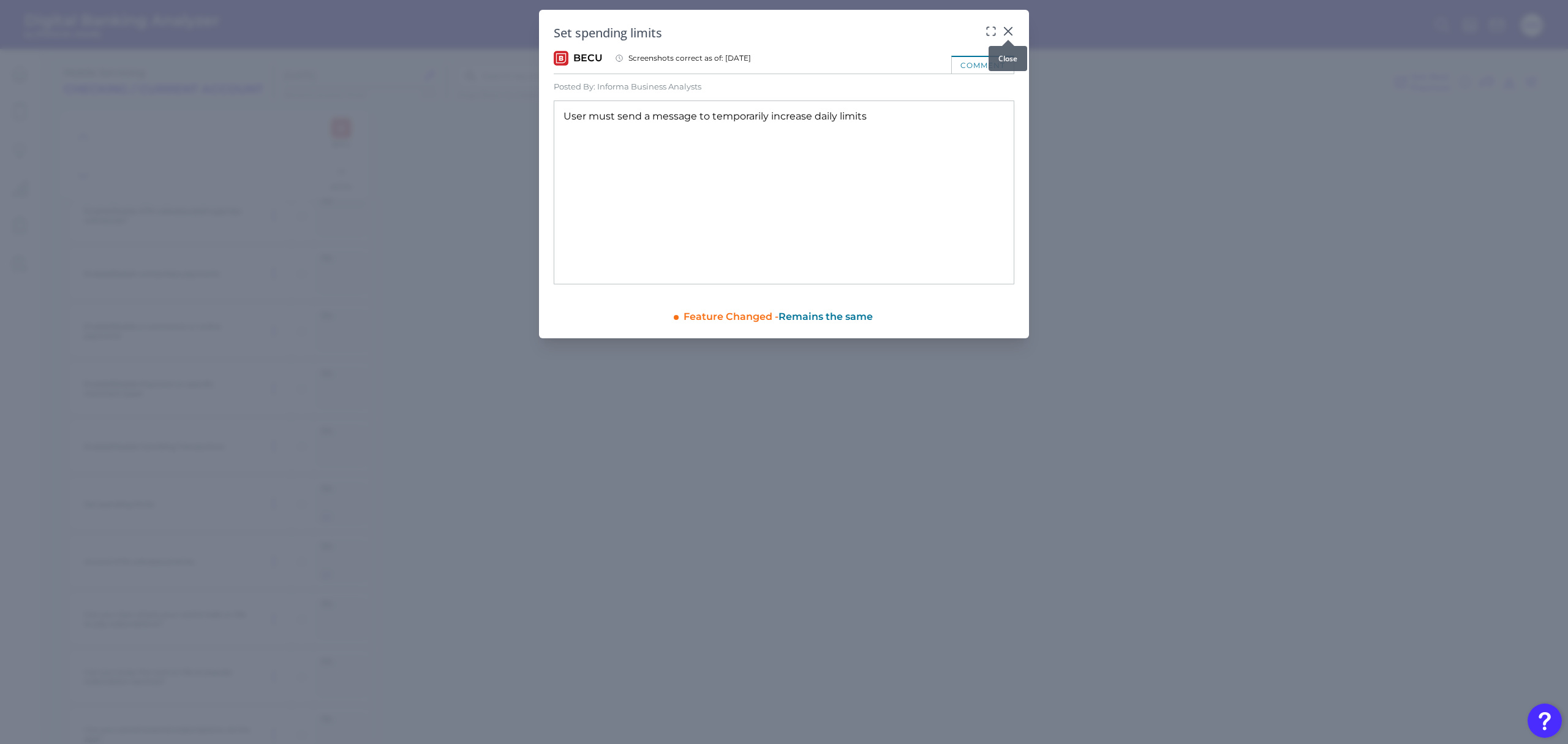
click at [1009, 33] on icon at bounding box center [1008, 32] width 8 height 8
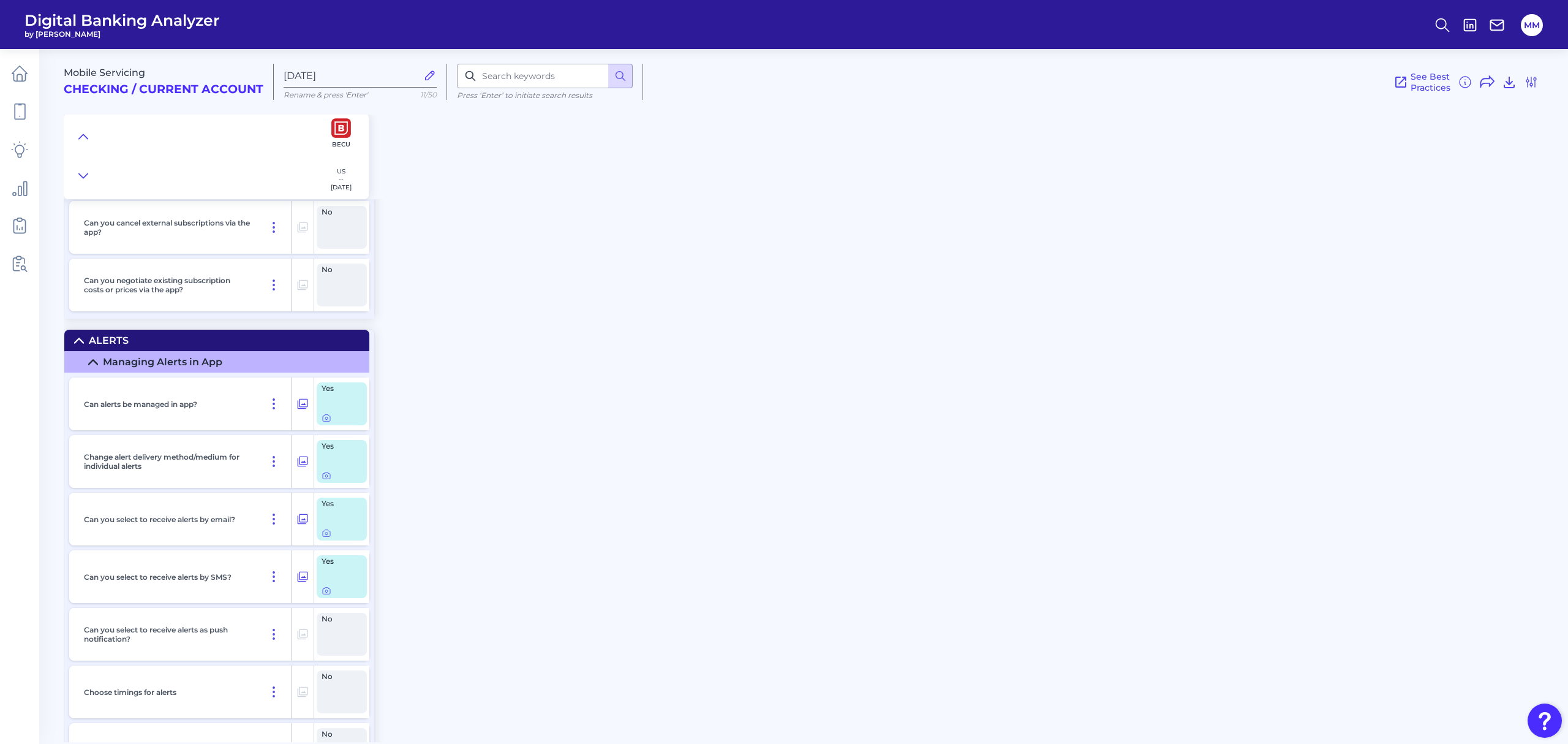
scroll to position [5497, 0]
click at [326, 537] on icon at bounding box center [327, 532] width 10 height 10
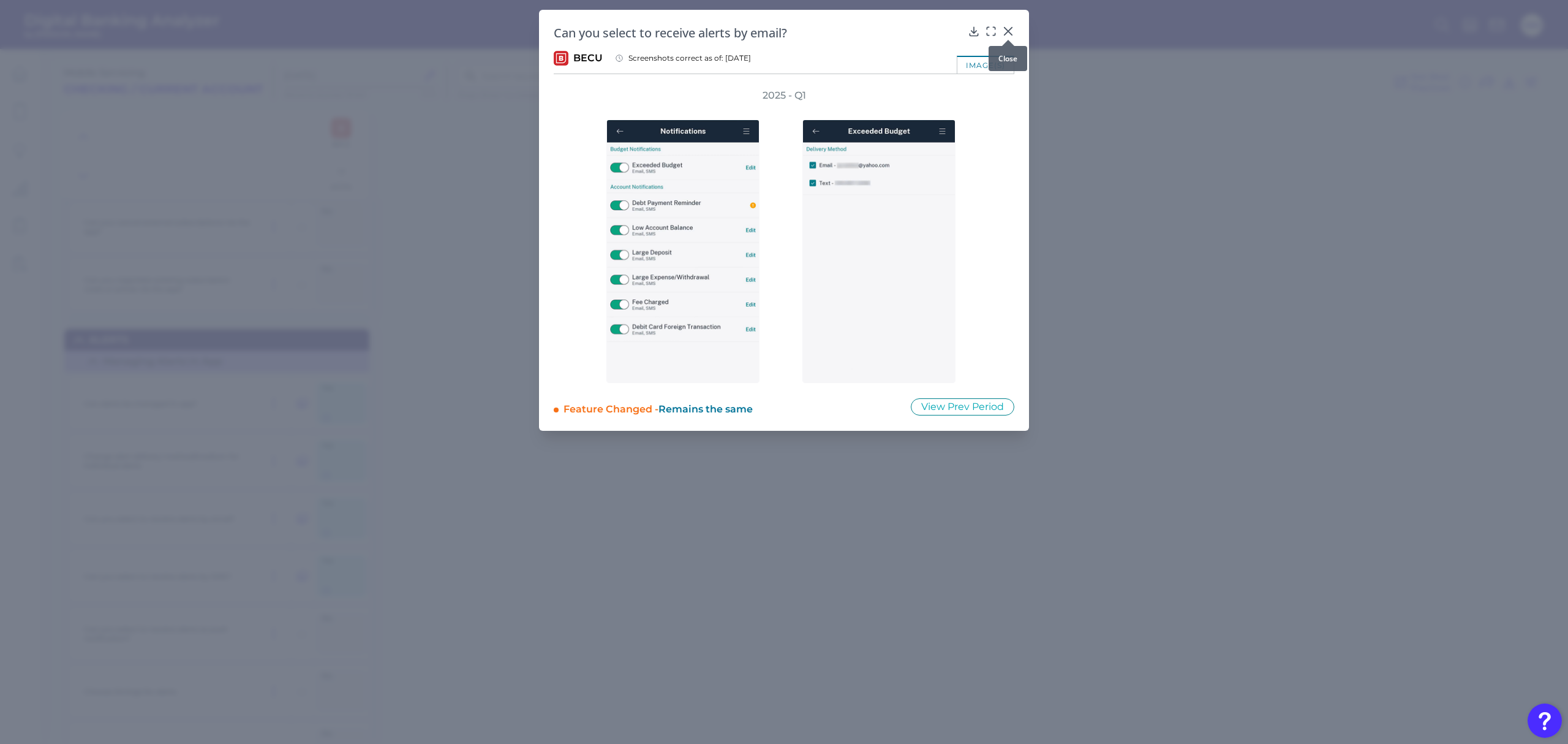
click at [1008, 35] on div at bounding box center [1008, 40] width 13 height 13
click at [1008, 31] on icon at bounding box center [1008, 32] width 8 height 8
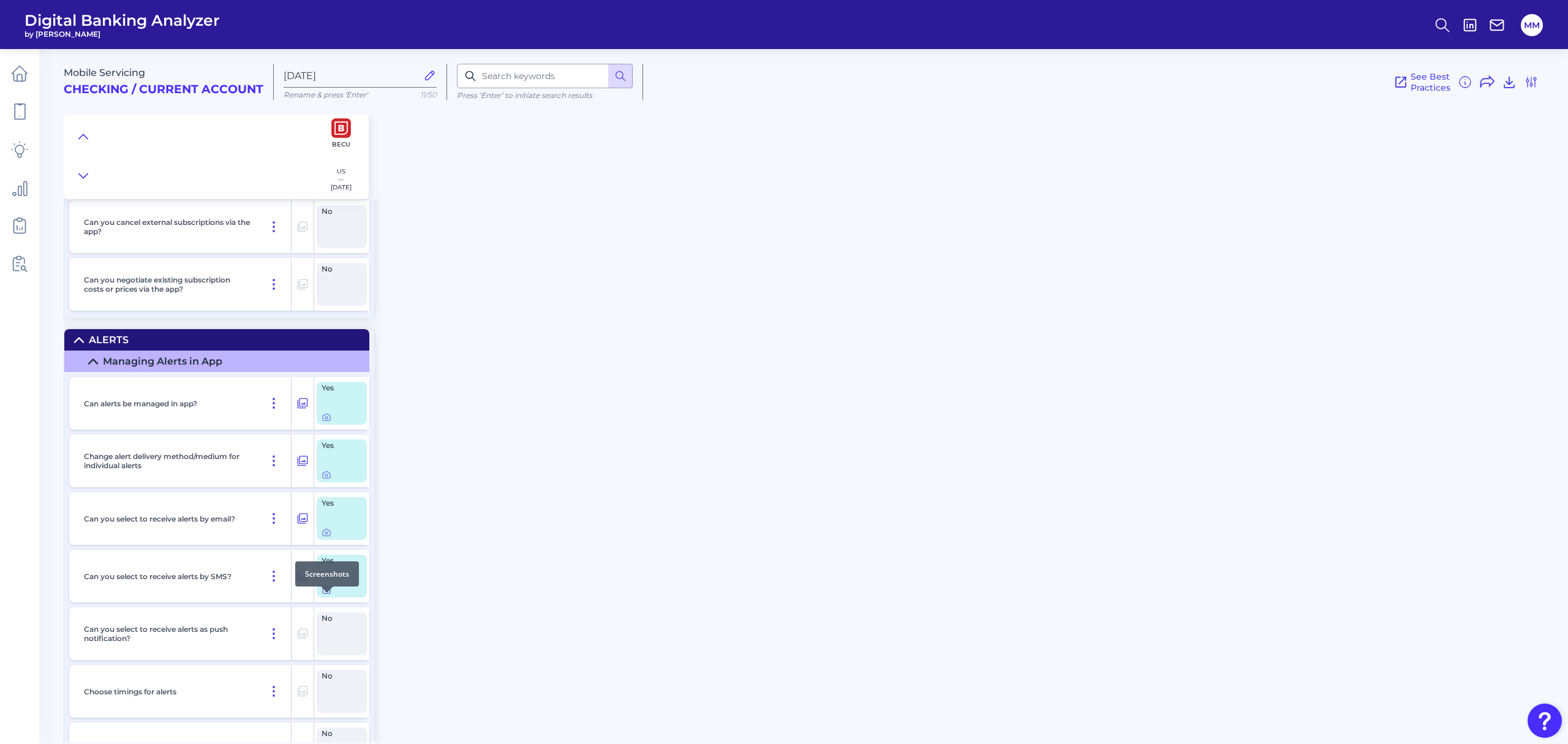
click at [327, 595] on icon at bounding box center [327, 590] width 10 height 10
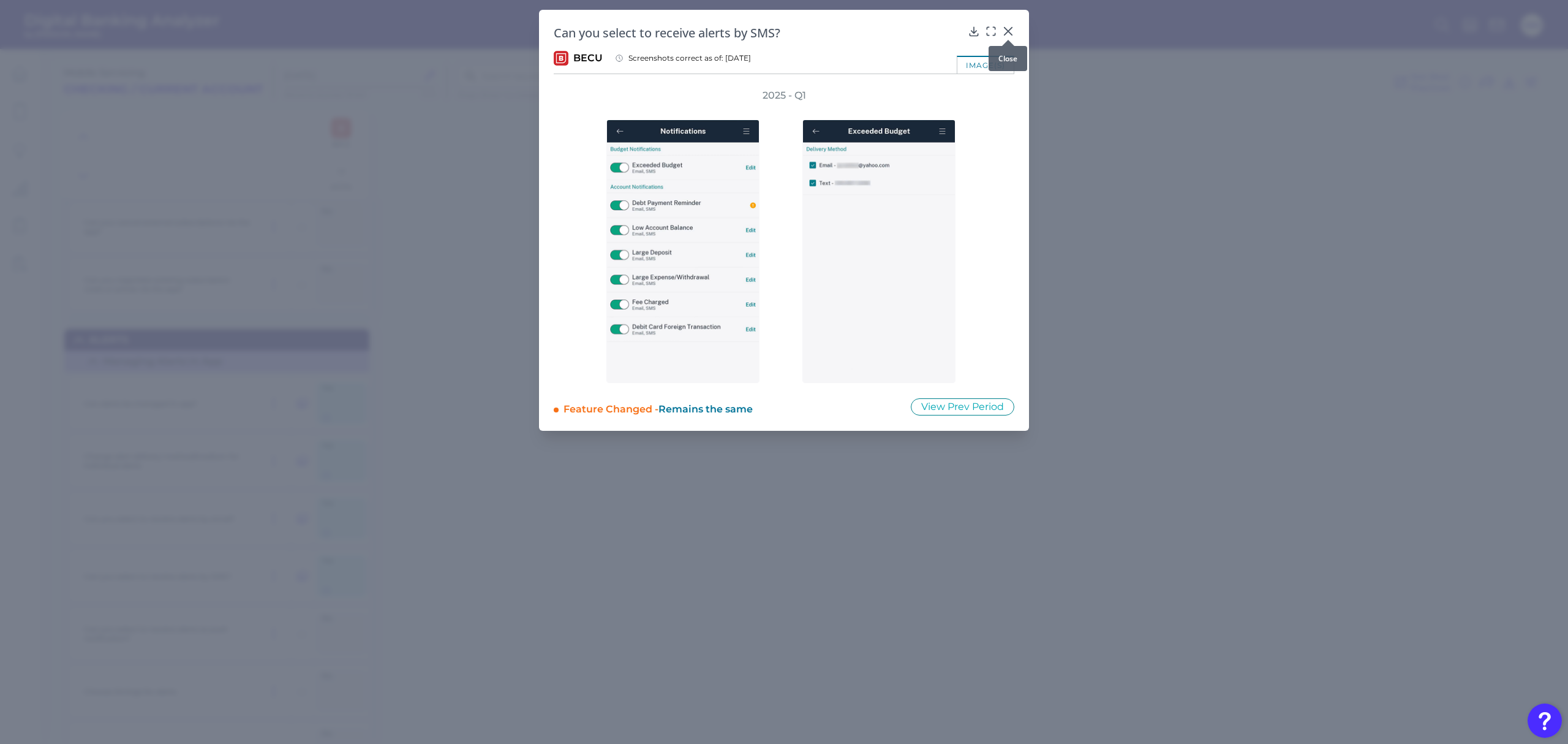
click at [1011, 33] on icon at bounding box center [1008, 31] width 13 height 13
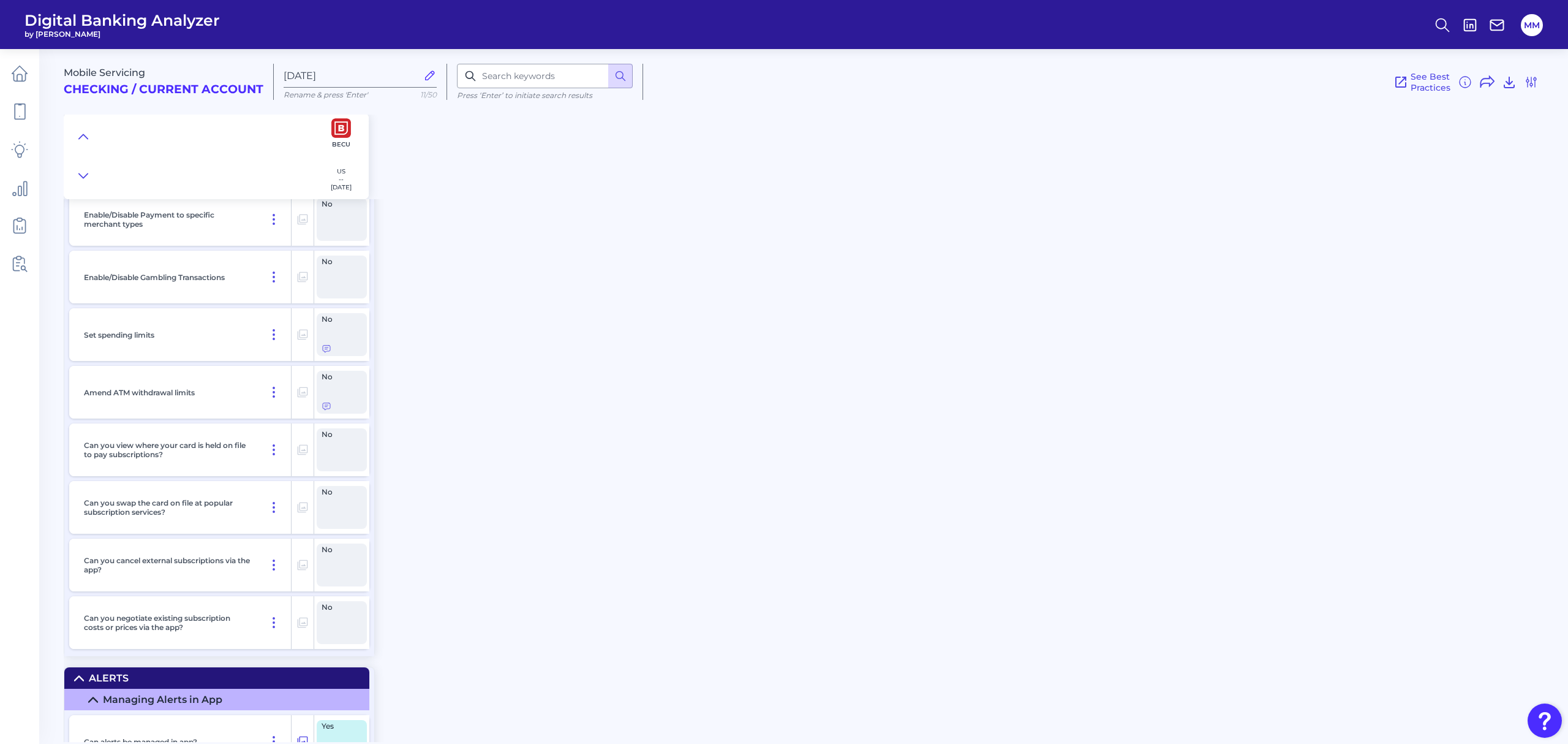
scroll to position [5158, 0]
click at [330, 354] on icon at bounding box center [327, 349] width 10 height 10
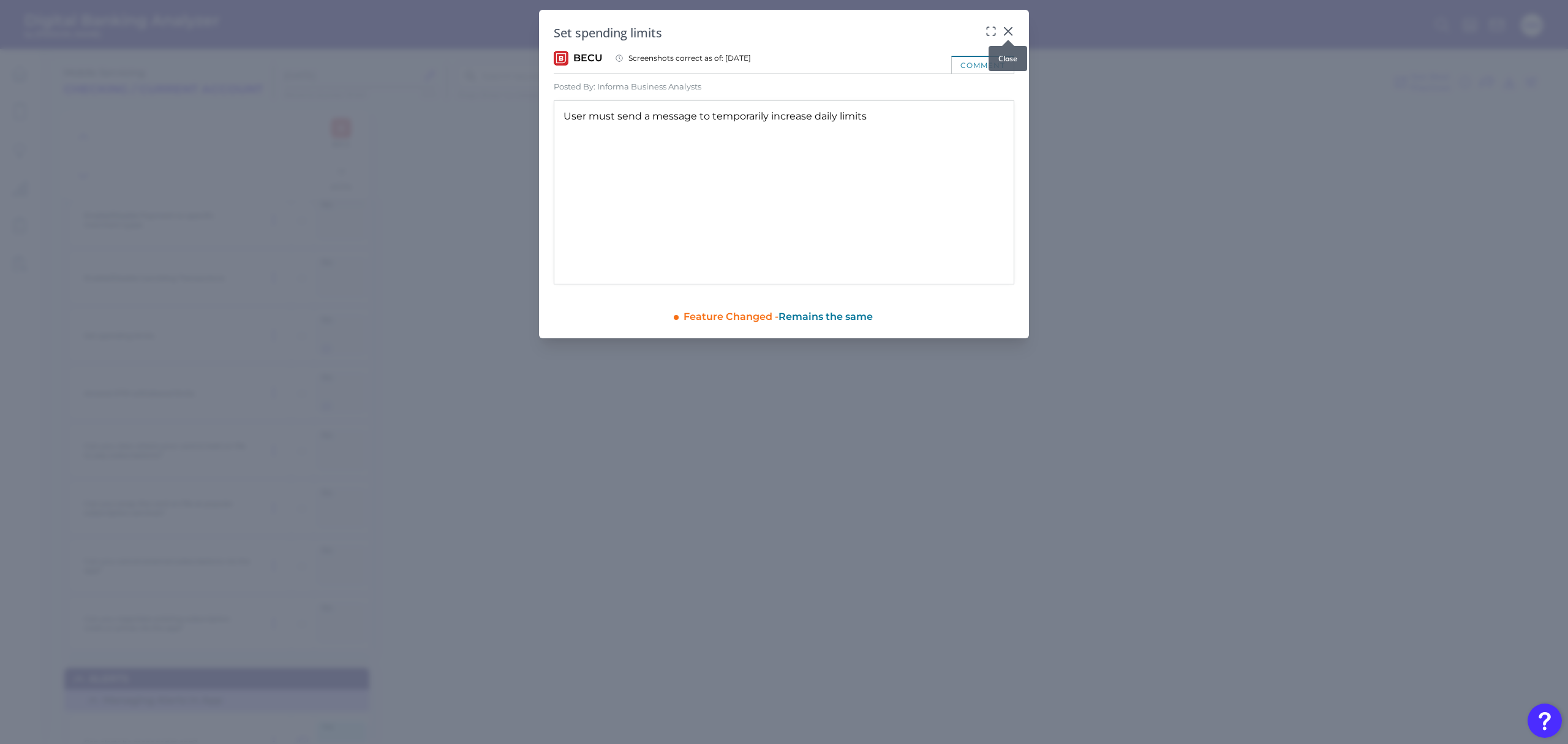
click at [1013, 31] on icon at bounding box center [1008, 31] width 13 height 13
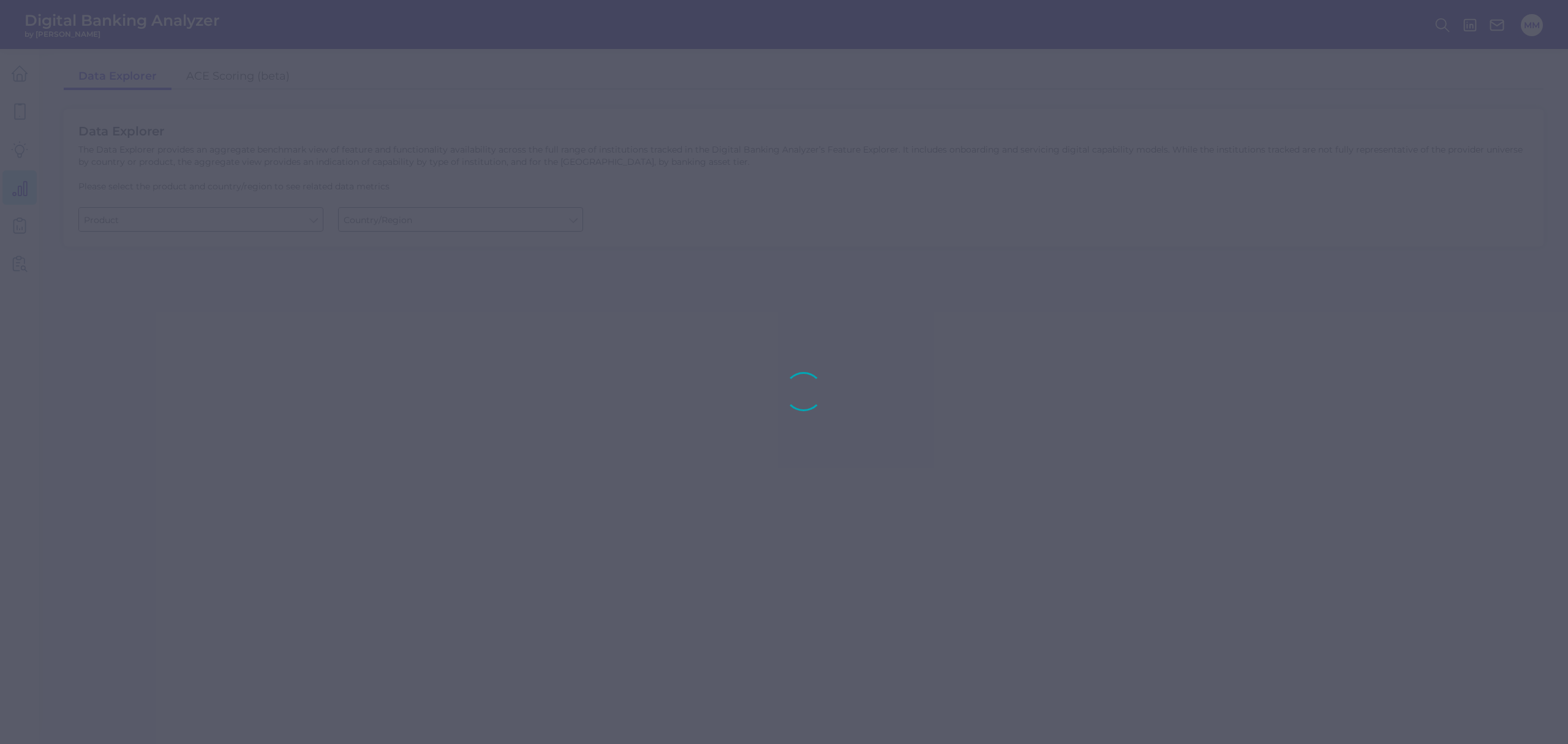
type input "Business Bank Account"
type input "[GEOGRAPHIC_DATA]"
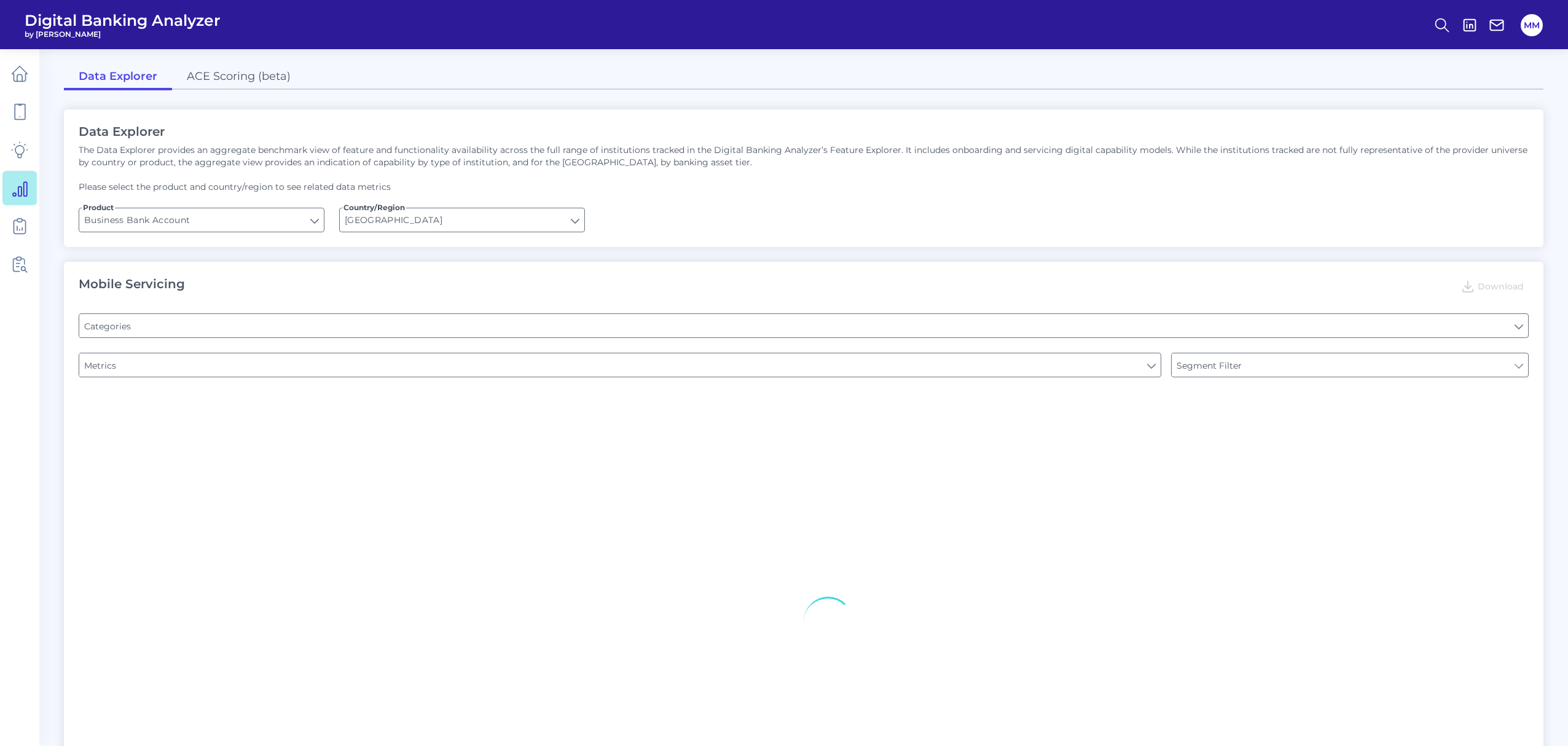
type input "Type of Institution"
type input "Pre-login Features"
type input "Channel"
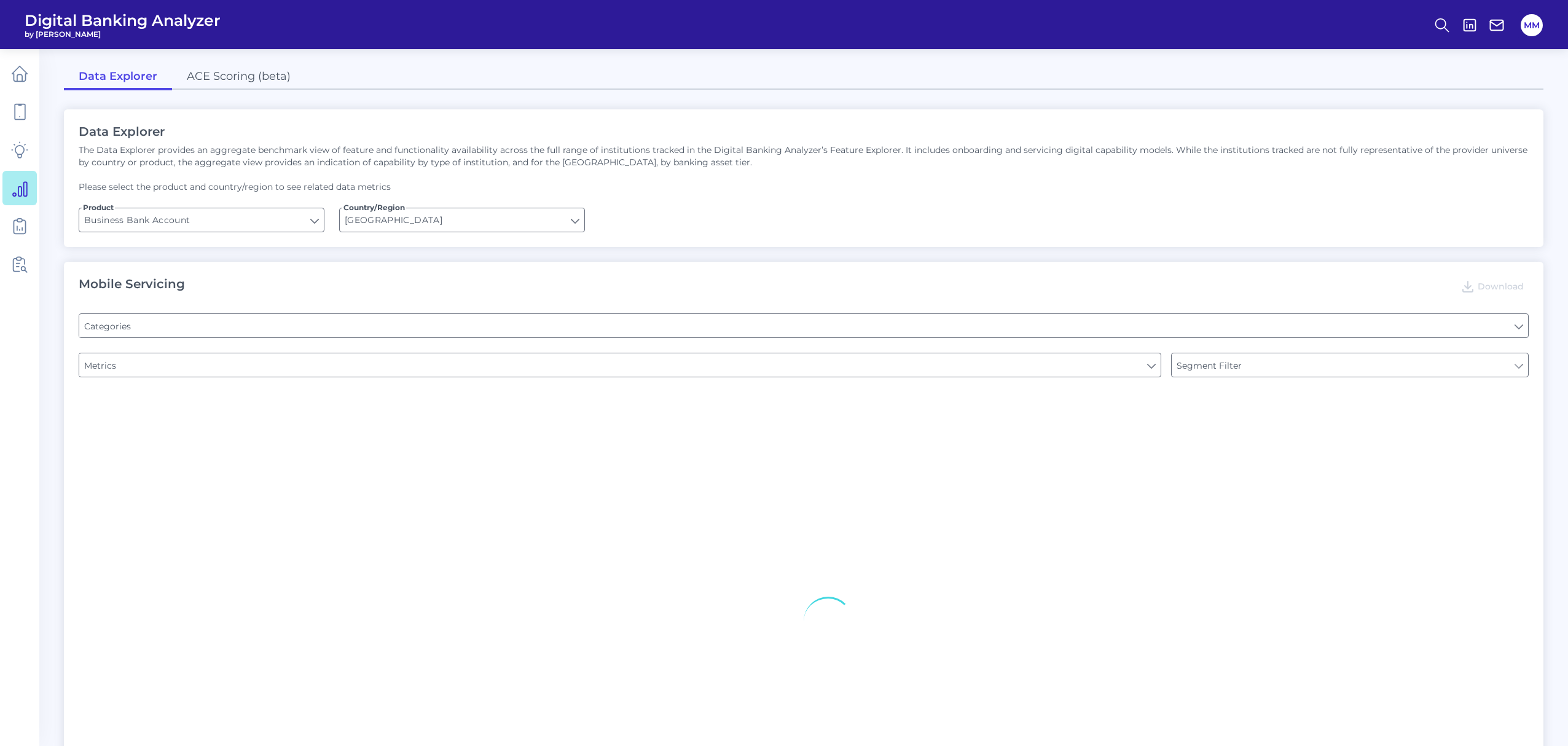
type input "Login"
type input "Upon opening the app are users immediately prompted to use Touch/Face ID to log…"
type input "Can you apply for the PRODUCT as a new to brand customer on ANY digital channel?"
type input "Does it offer third-party single sign on?"
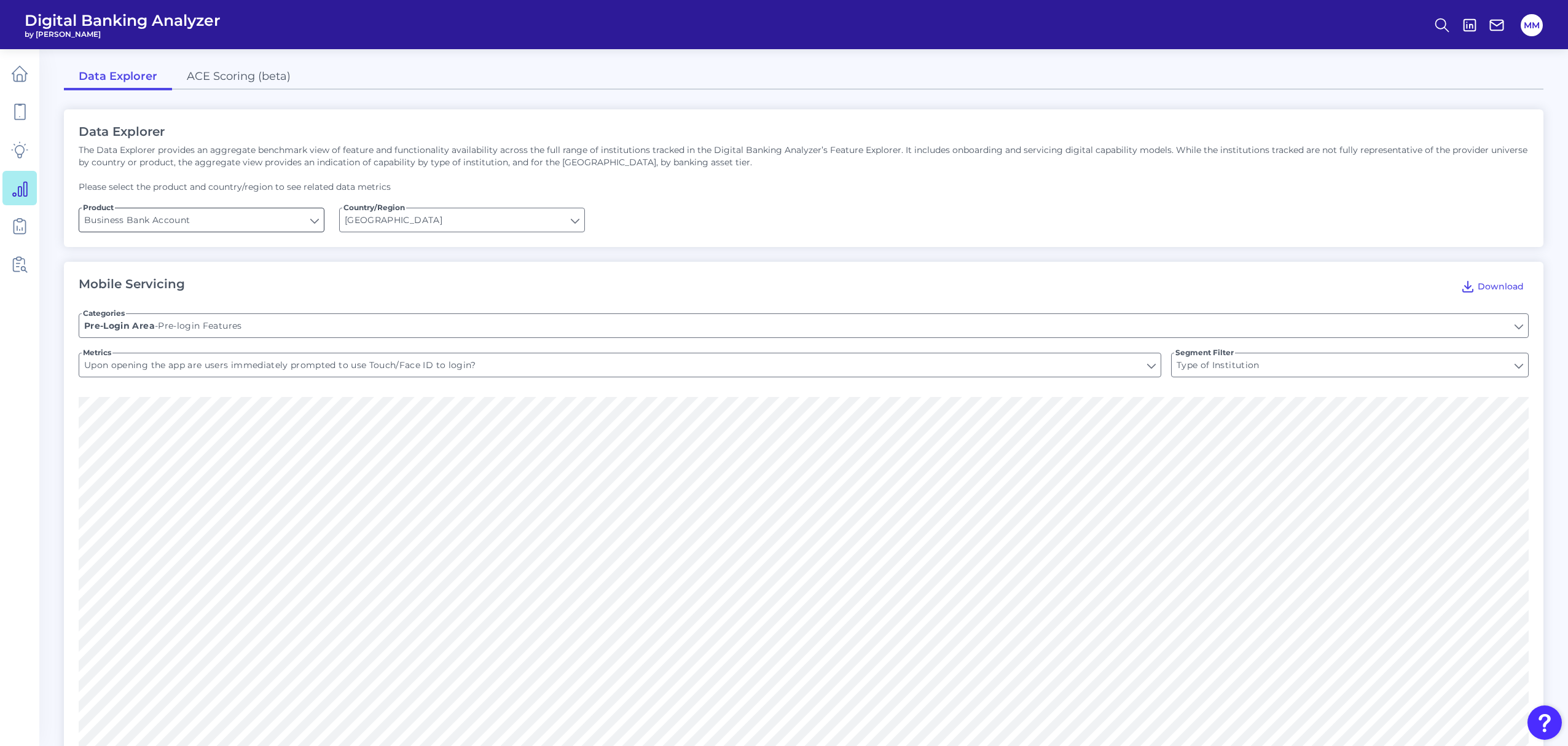
click at [305, 224] on input "Business Bank Account" at bounding box center [201, 219] width 245 height 23
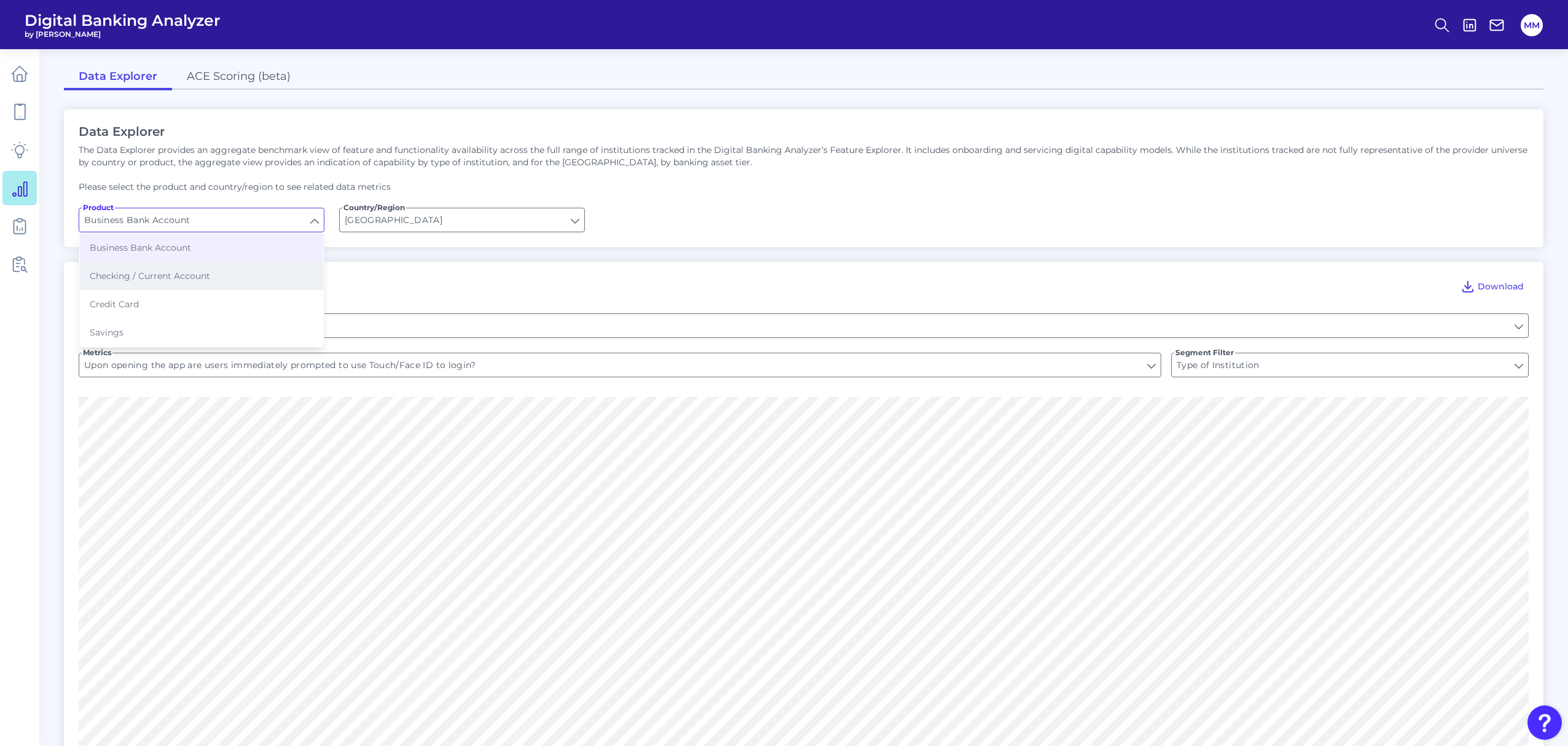
click at [259, 272] on button "Checking / Current Account" at bounding box center [202, 275] width 244 height 28
type input "Checking / Current Account"
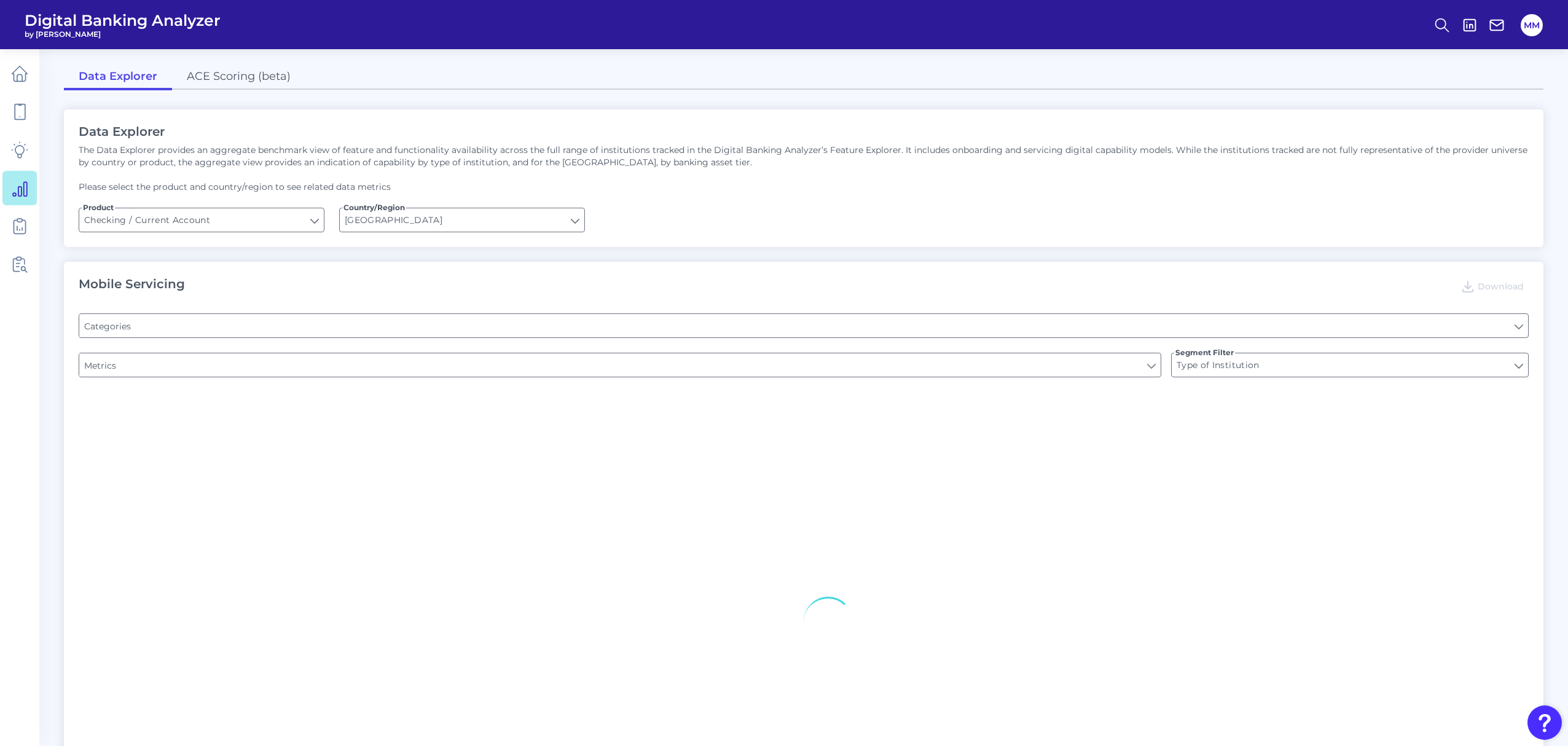
type input "Pre-login Features"
type input "Online Banking Registration"
type input "Channel"
type input "Upon opening the app are users immediately prompted to use Touch/Face ID to log…"
type input "Can you register for online banking?"
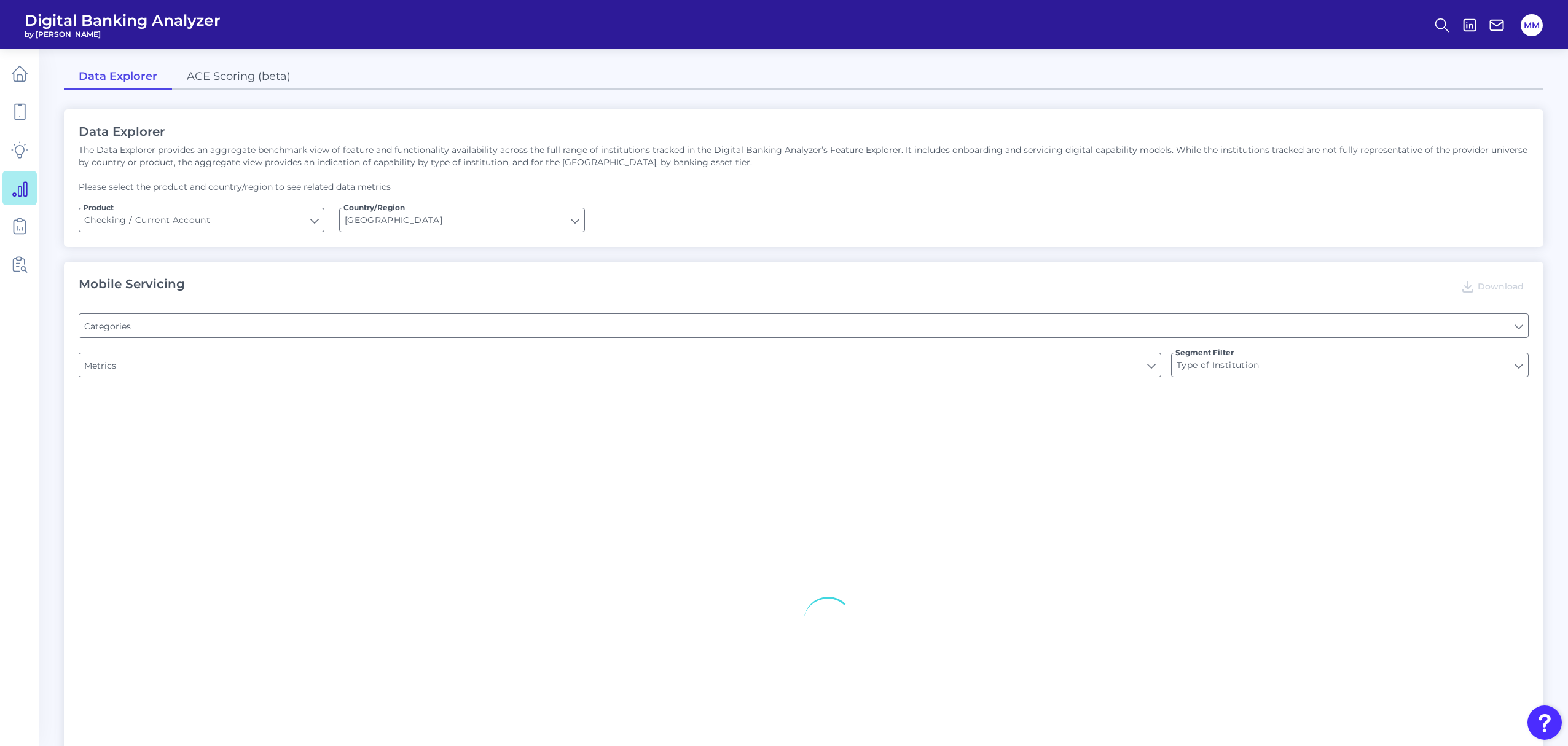
type input "END-TO-END JOURNEY: Can you apply for the PRODUCT as a new to brand customer on…"
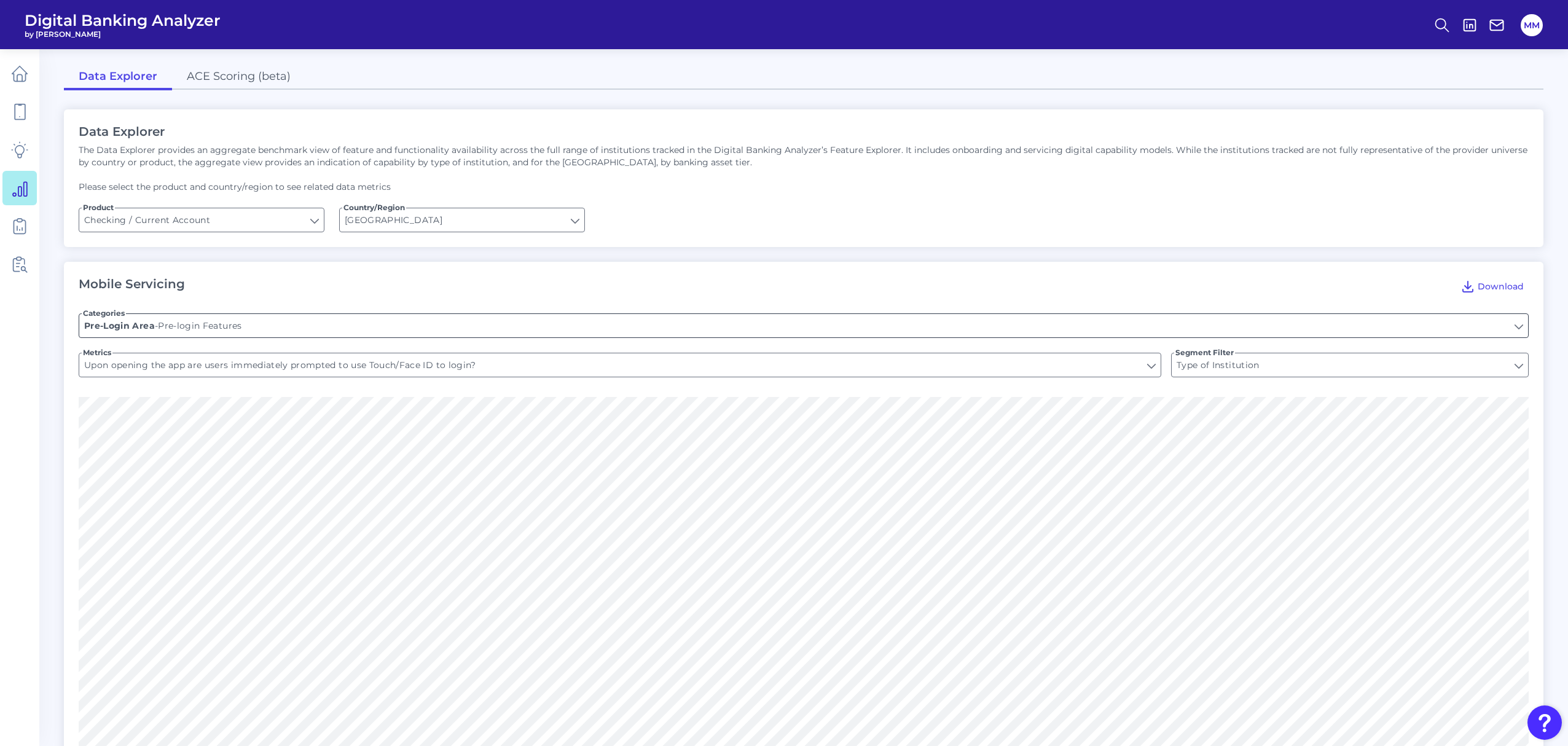
click at [328, 325] on input "Pre-login Features" at bounding box center [803, 326] width 1449 height 23
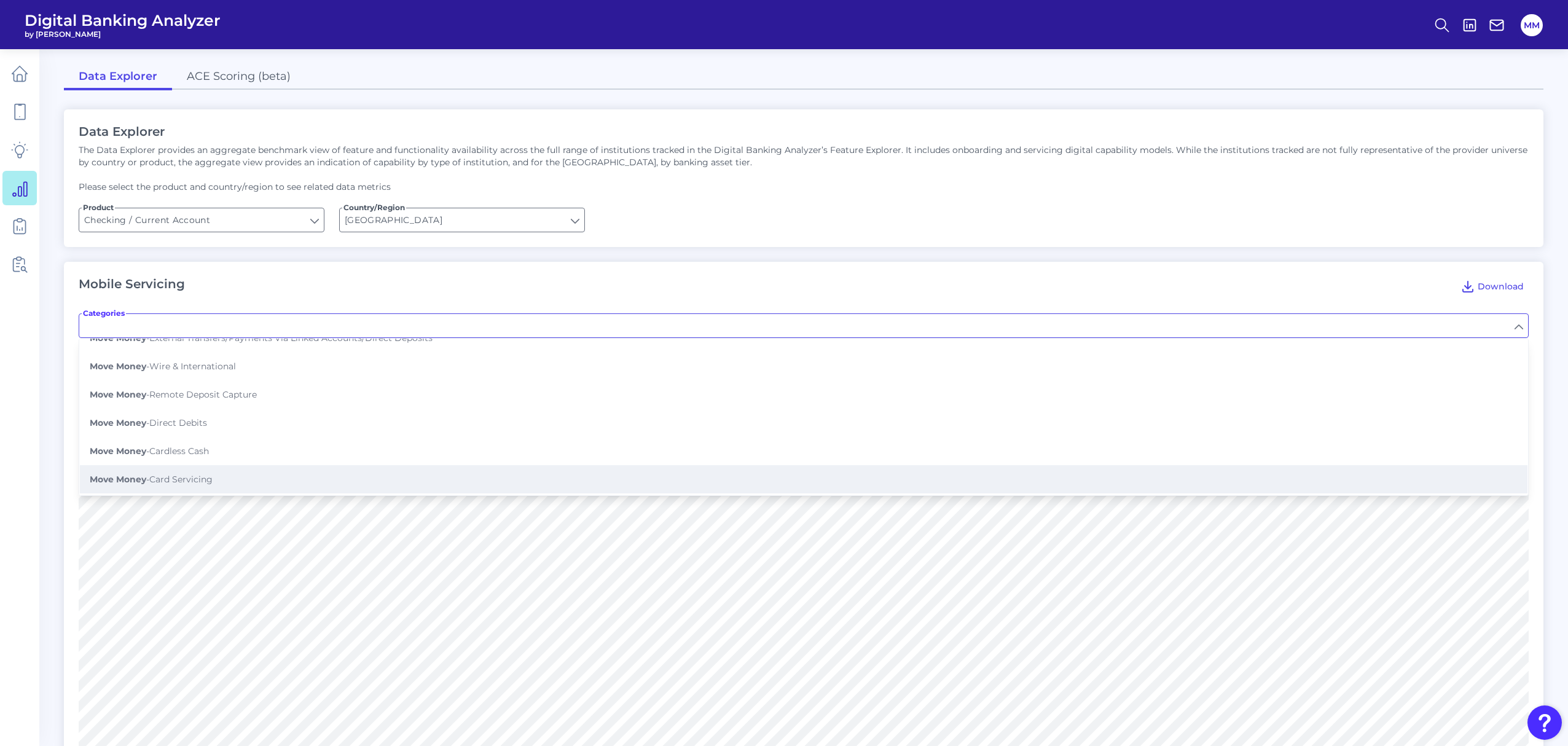
scroll to position [411, 0]
click at [286, 400] on button "Move Money - Remote Deposit Capture" at bounding box center [803, 394] width 1447 height 28
type input "Remote Deposit Capture"
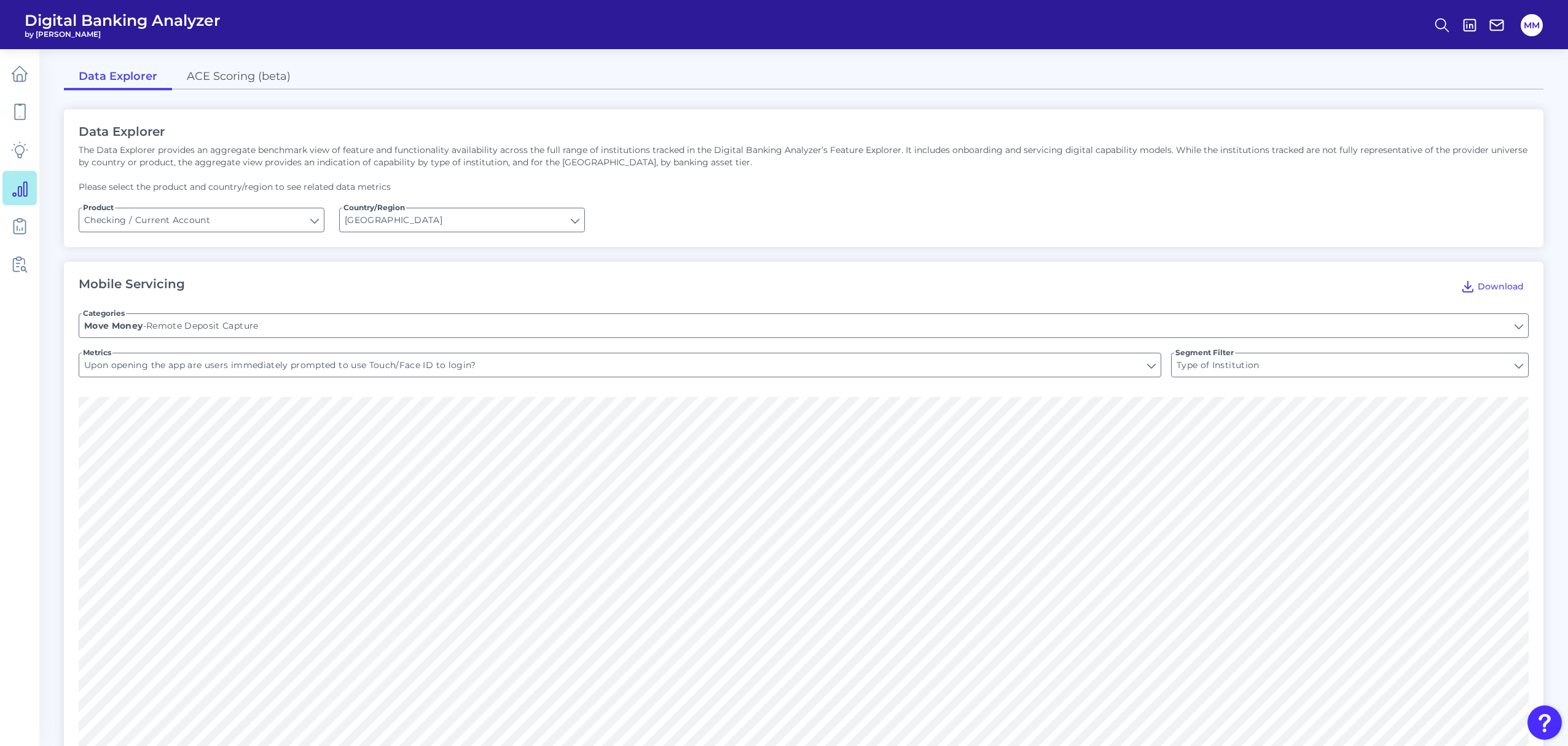
type input "Can you deposit your cheque?"
click at [314, 370] on input "Can you deposit your cheque?" at bounding box center [620, 364] width 1082 height 23
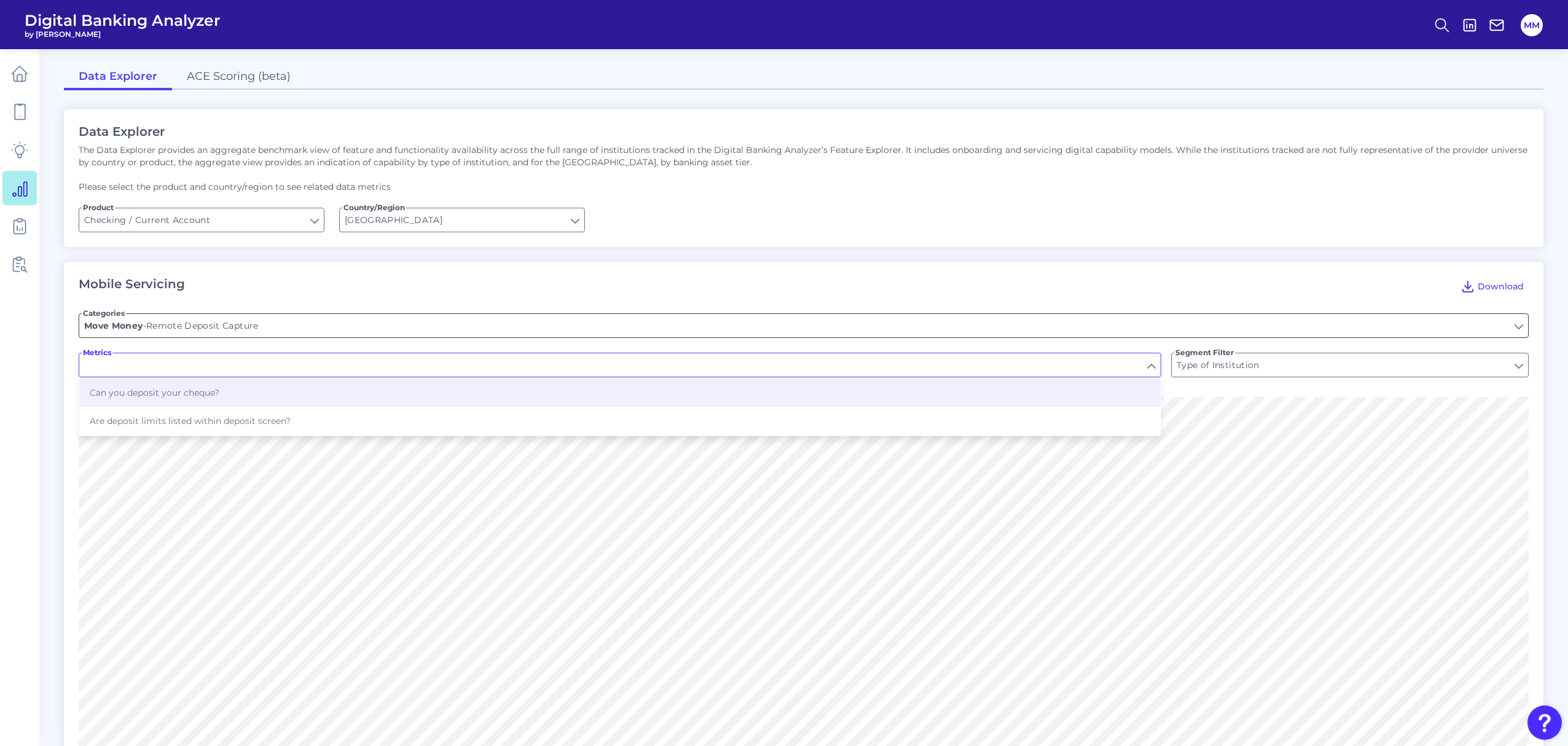
click at [333, 320] on input "Remote Deposit Capture" at bounding box center [803, 326] width 1449 height 23
type input "Can you deposit your cheque?"
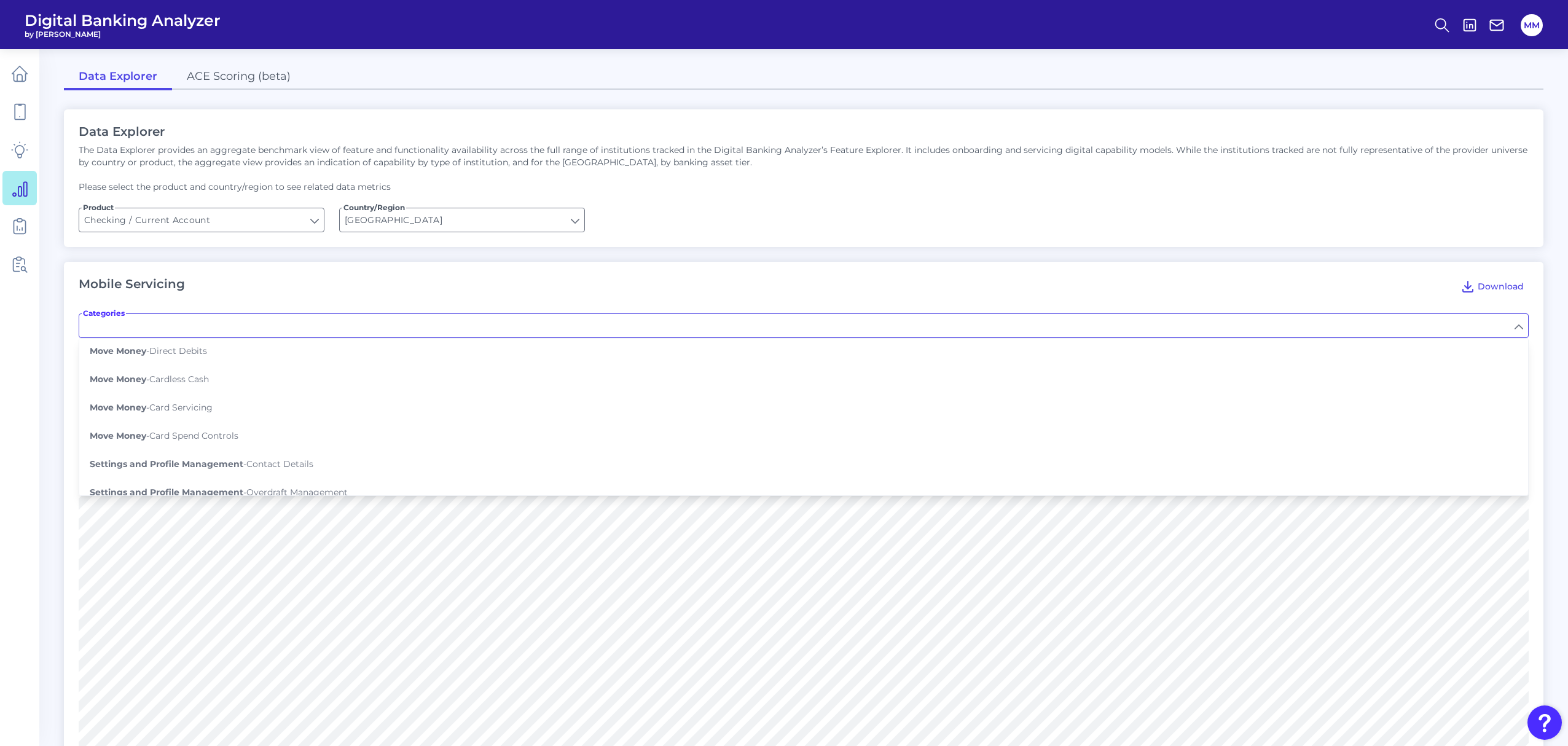
scroll to position [484, 0]
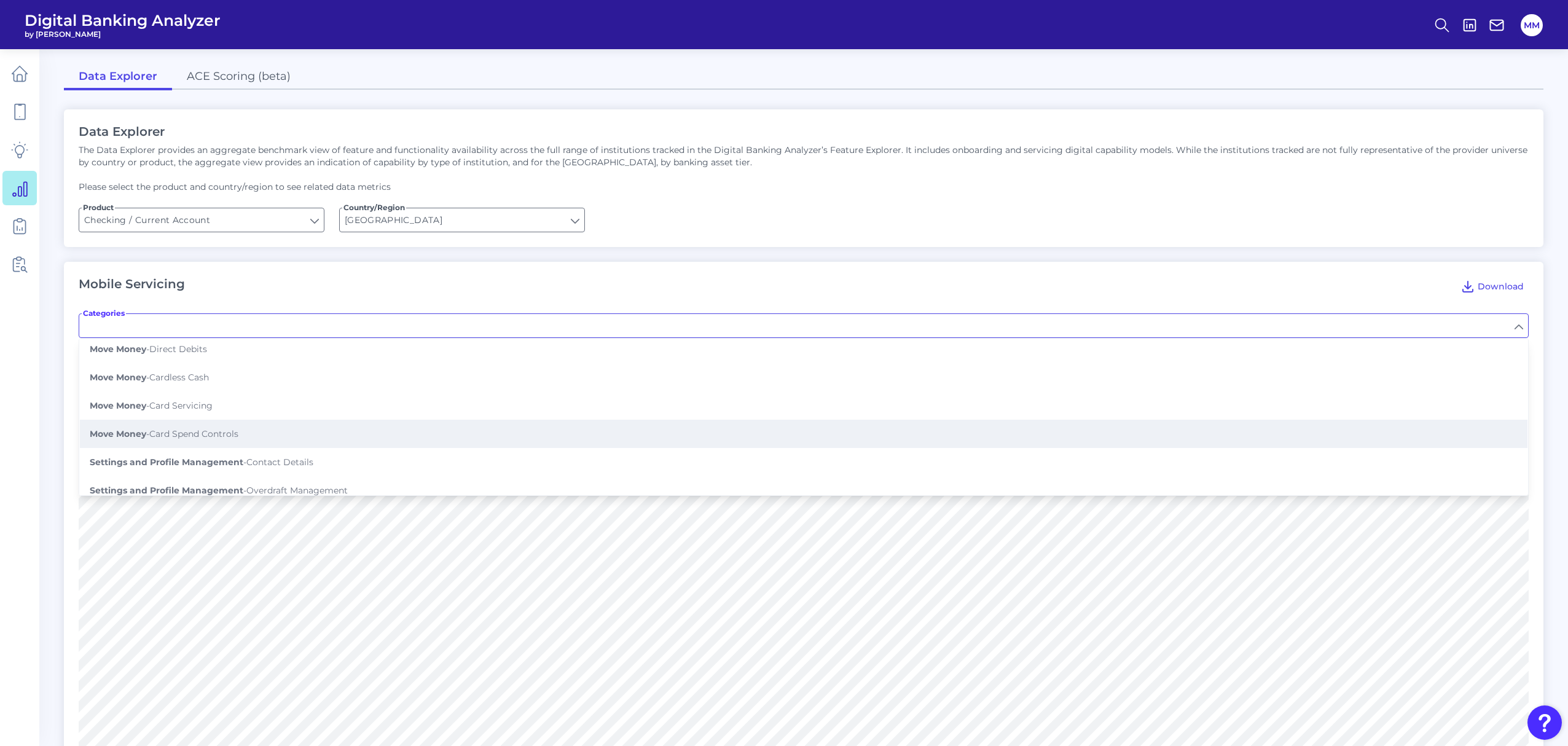
click at [483, 419] on button "Move Money - Card Spend Controls" at bounding box center [803, 433] width 1447 height 28
type input "Card Spend Controls"
type input "Enable/disable magstripe ATM withdrawals"
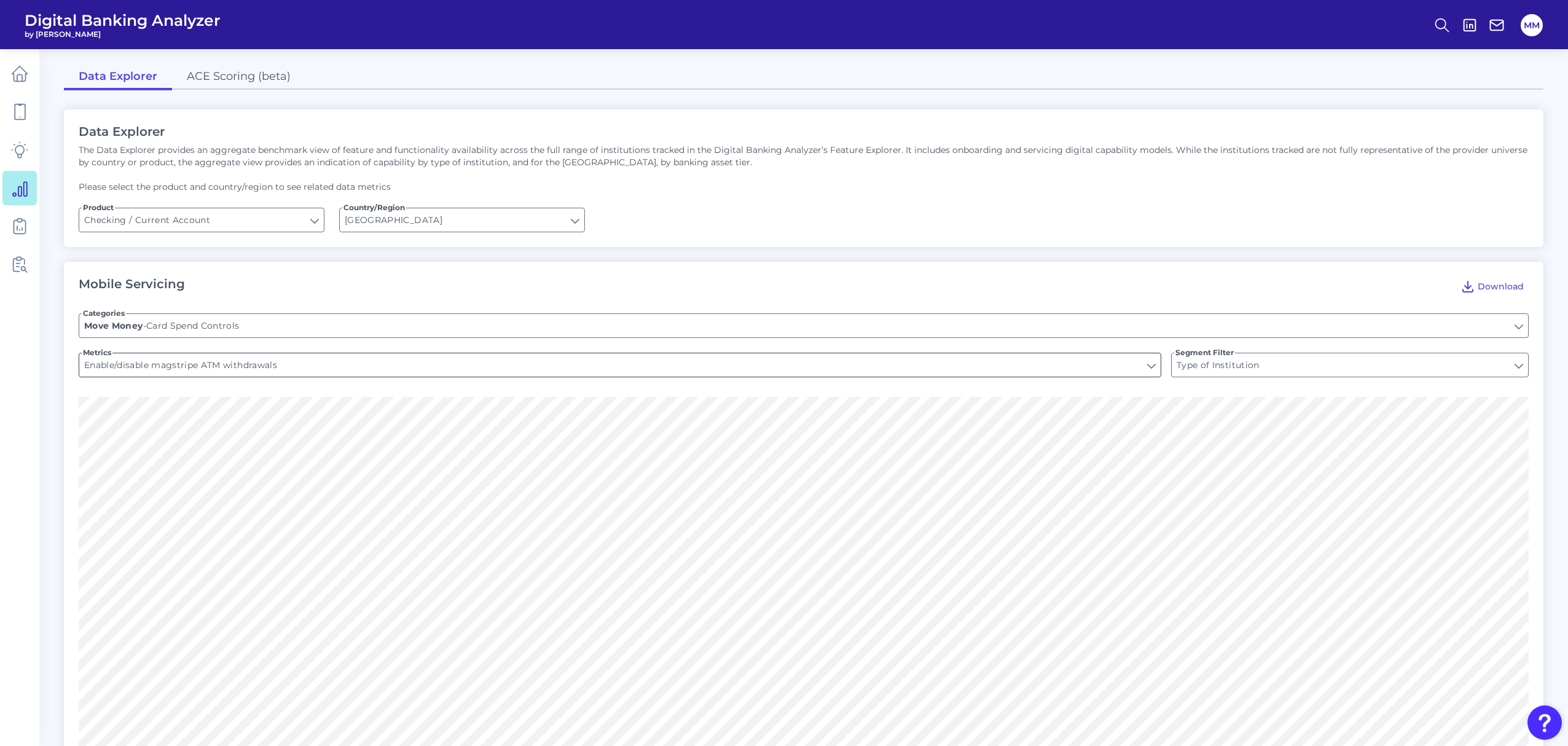
click at [425, 364] on input "Enable/disable magstripe ATM withdrawals" at bounding box center [620, 364] width 1082 height 23
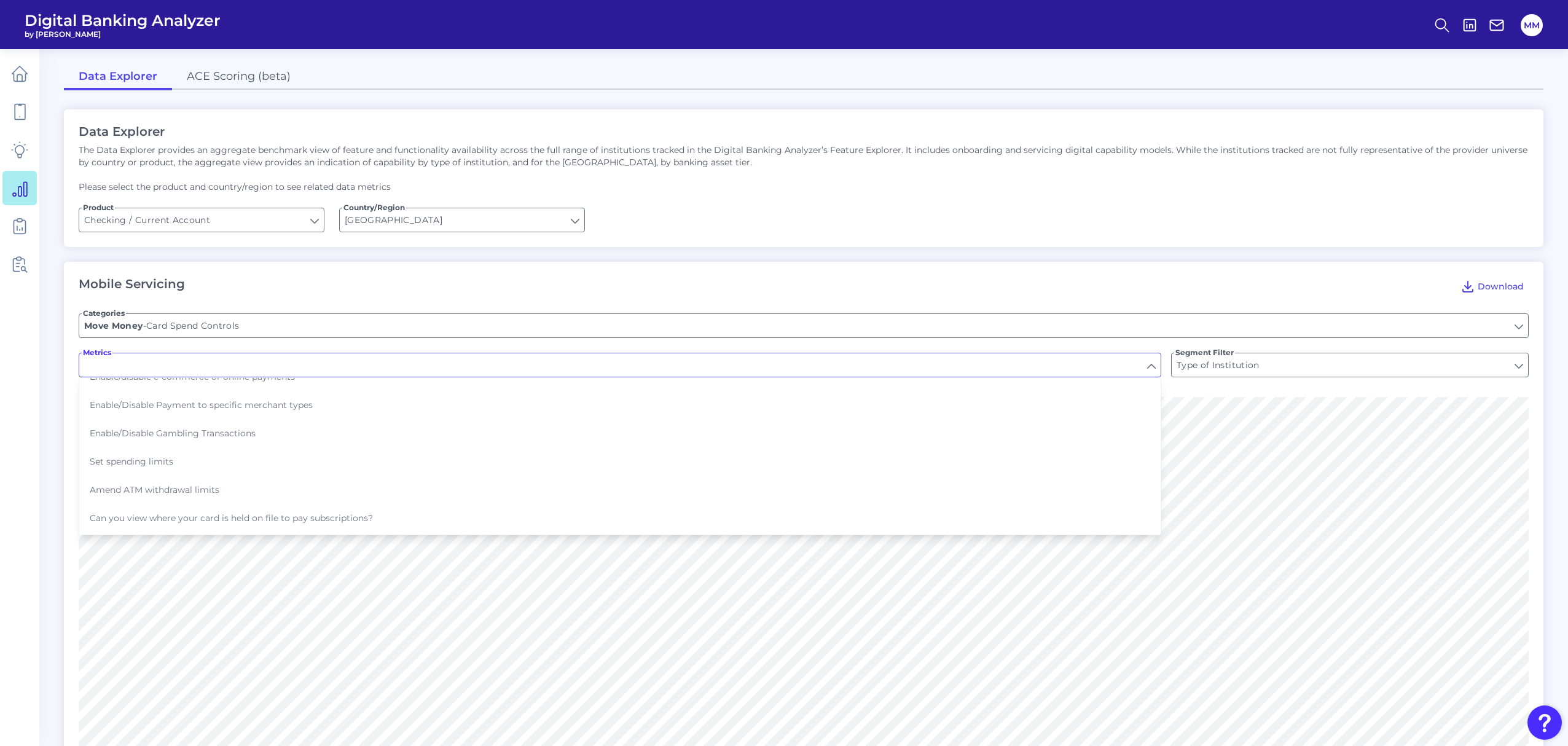
scroll to position [103, 0]
click at [401, 454] on button "Set spending limits" at bounding box center [620, 458] width 1080 height 28
type input "Set spending limits"
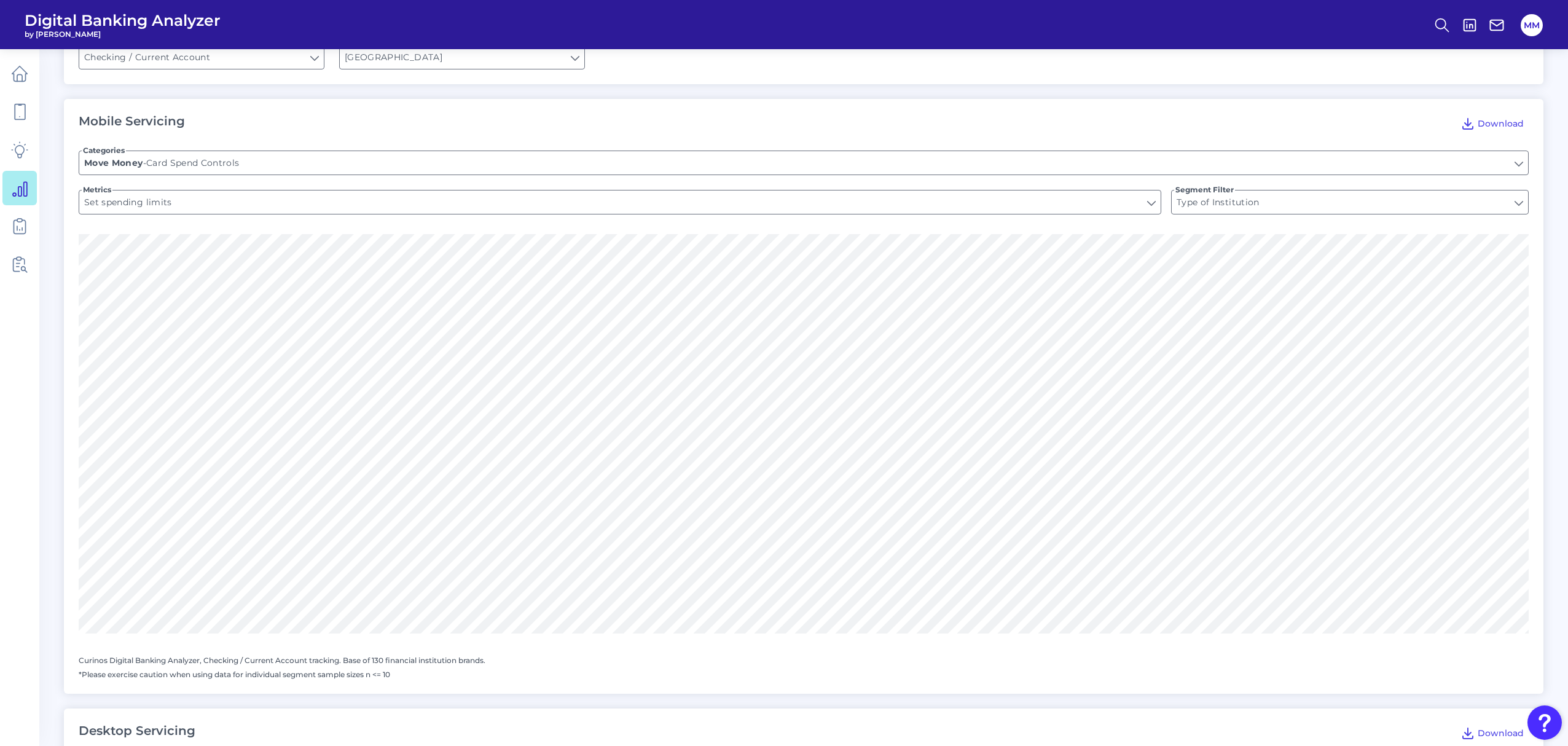
scroll to position [164, 0]
